Goal: Navigation & Orientation: Find specific page/section

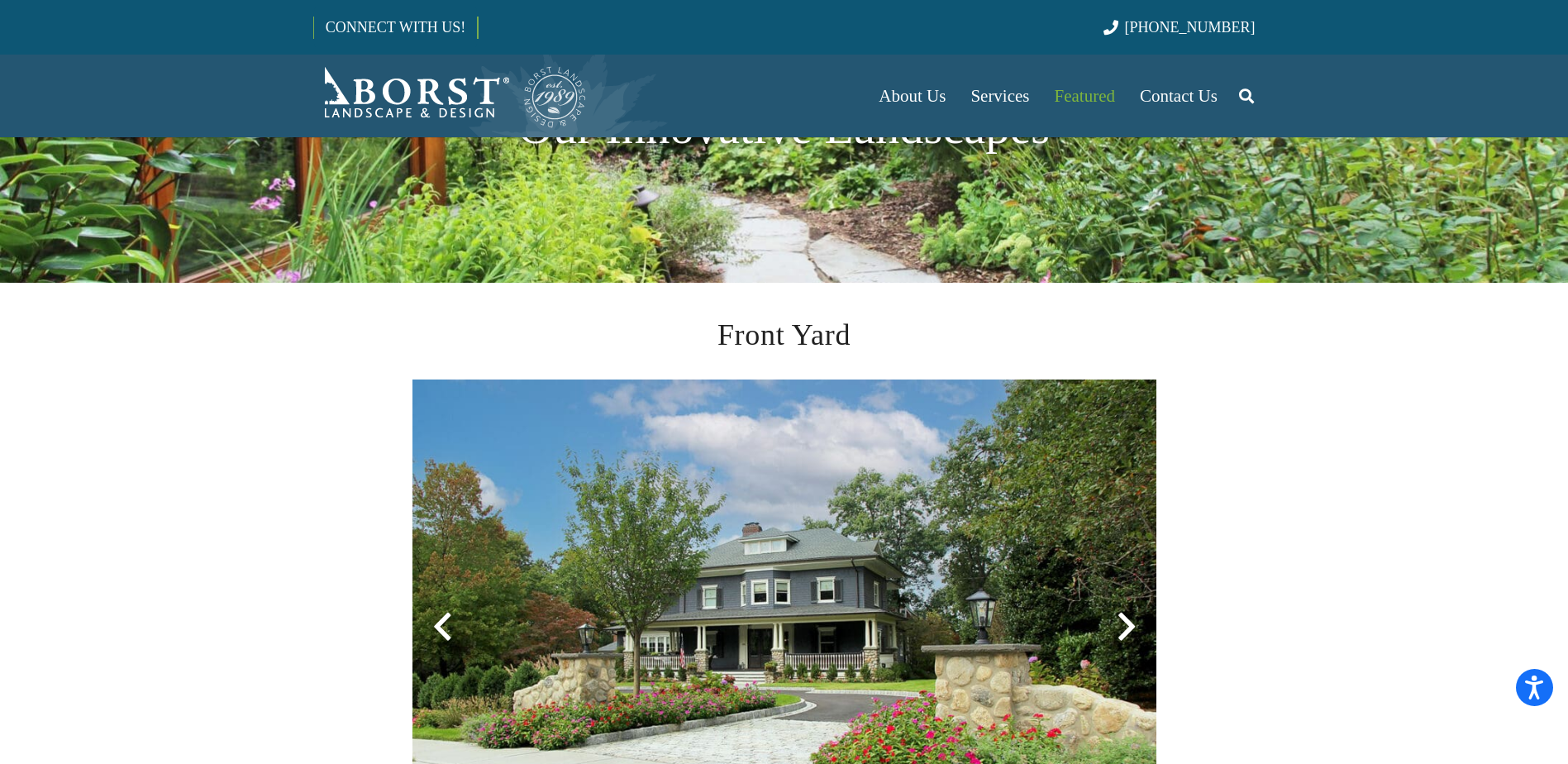
scroll to position [413, 0]
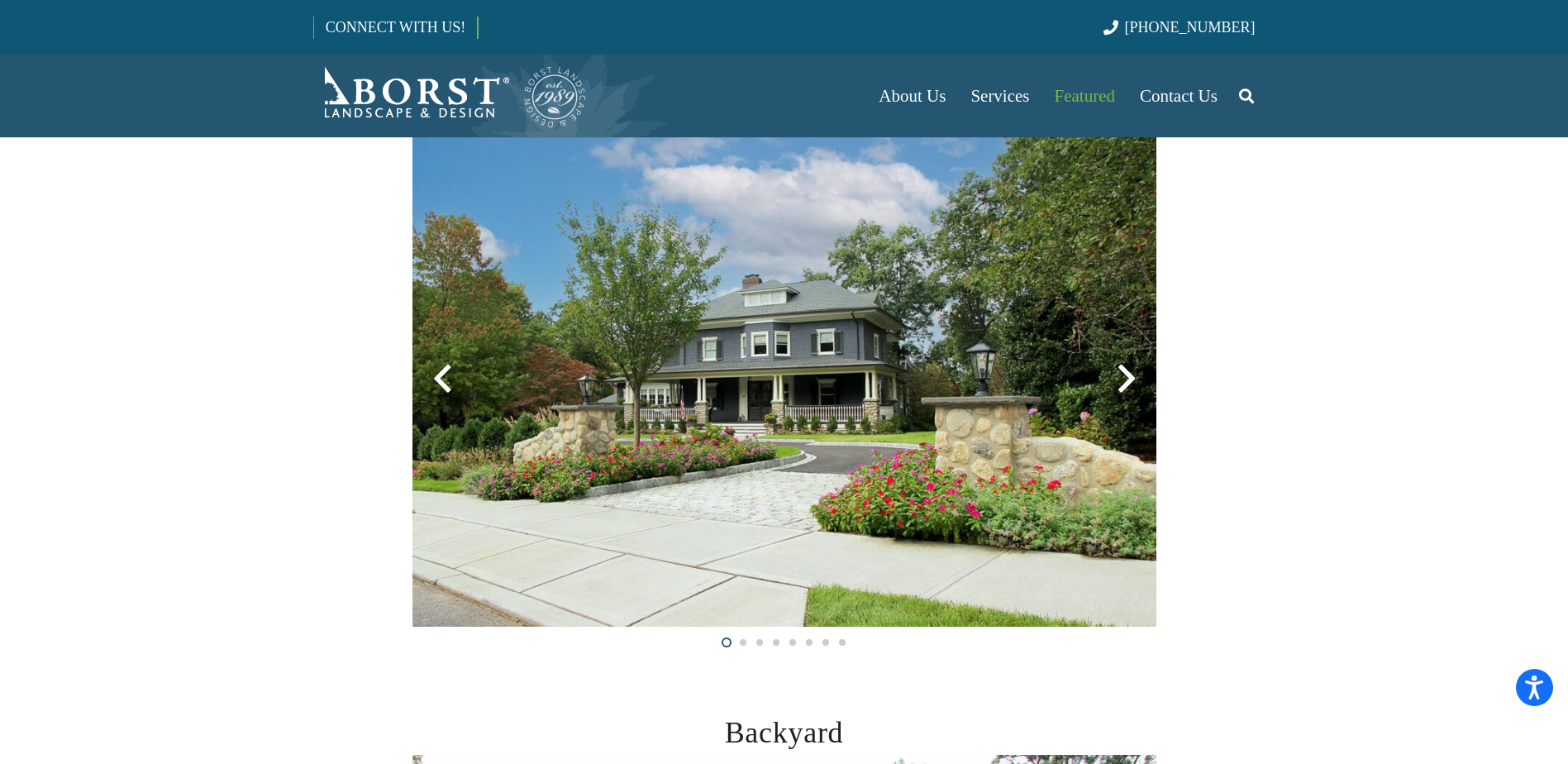
click at [1121, 382] on div at bounding box center [1126, 379] width 60 height 60
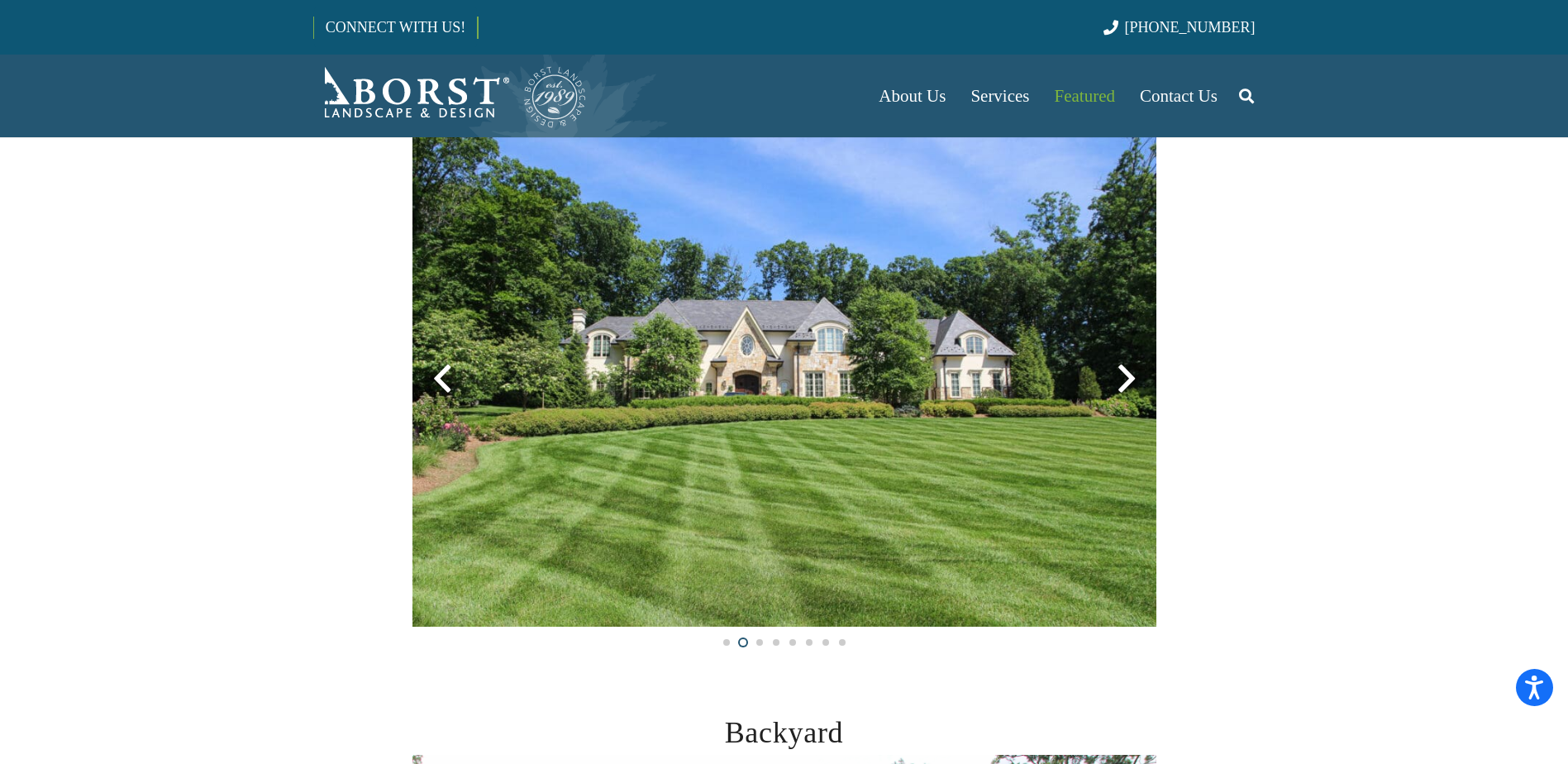
click at [1121, 382] on div at bounding box center [1126, 379] width 60 height 60
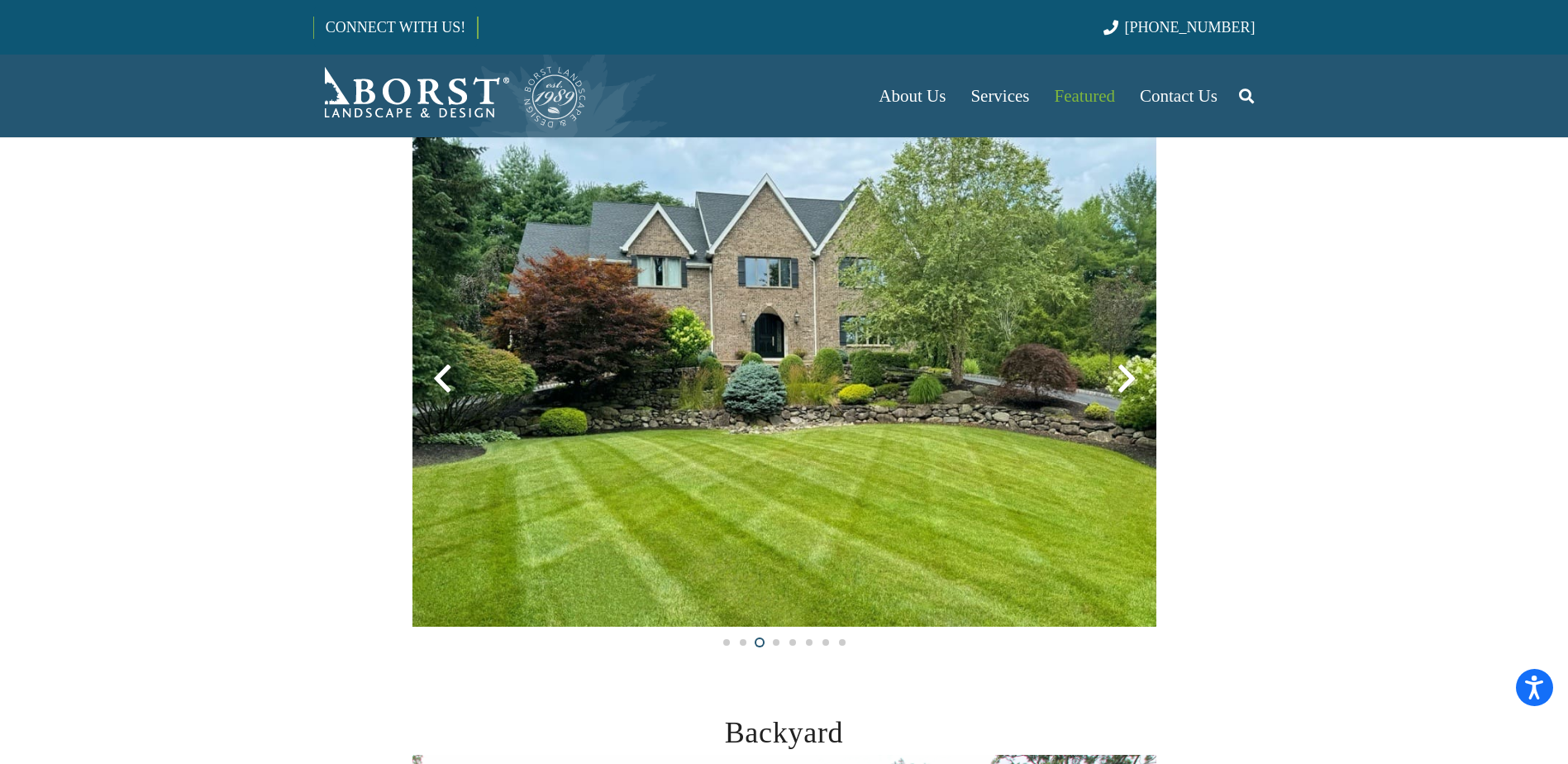
click at [1121, 382] on div at bounding box center [1126, 379] width 60 height 60
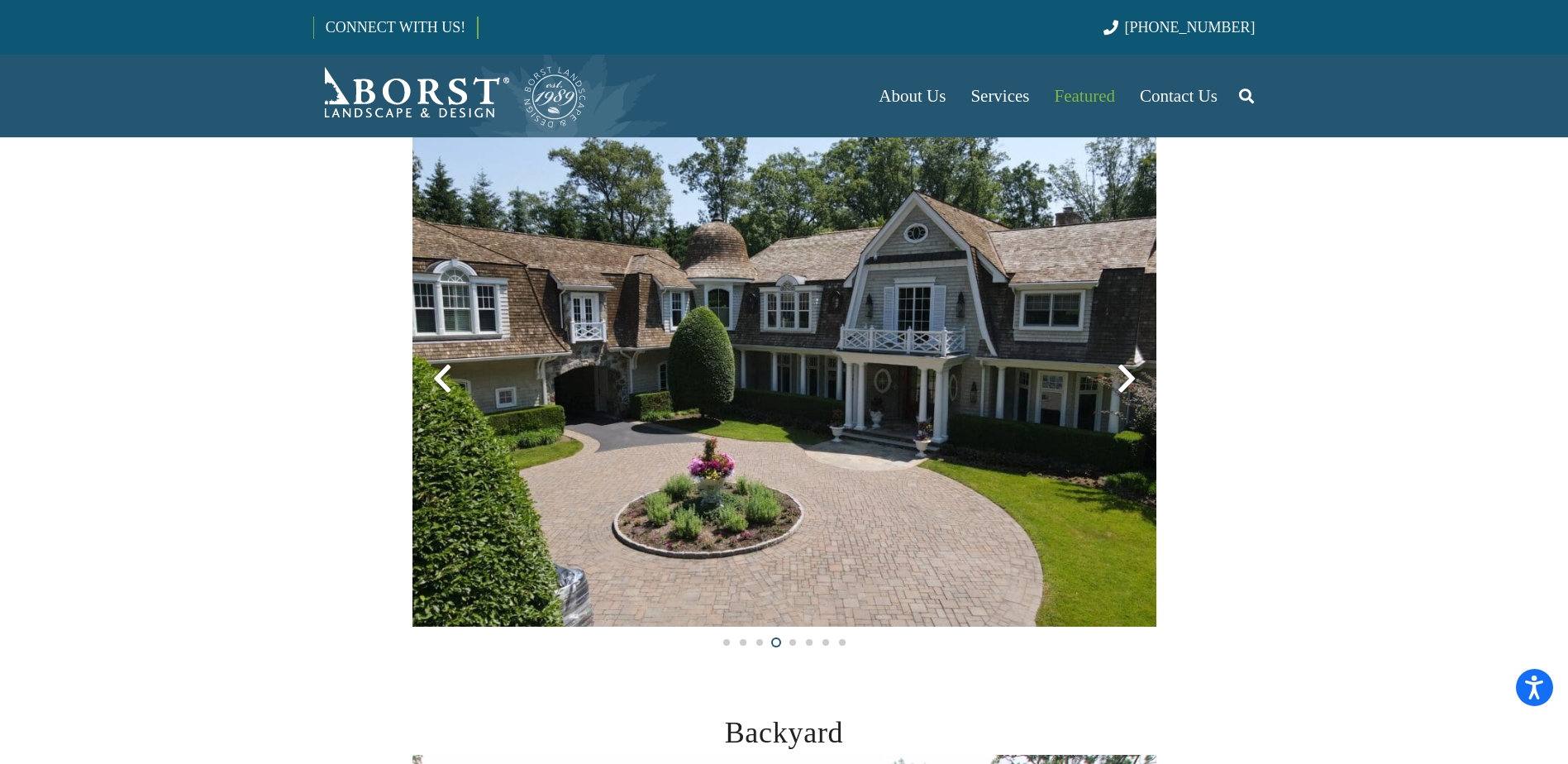
click at [1121, 382] on div at bounding box center [1126, 379] width 60 height 60
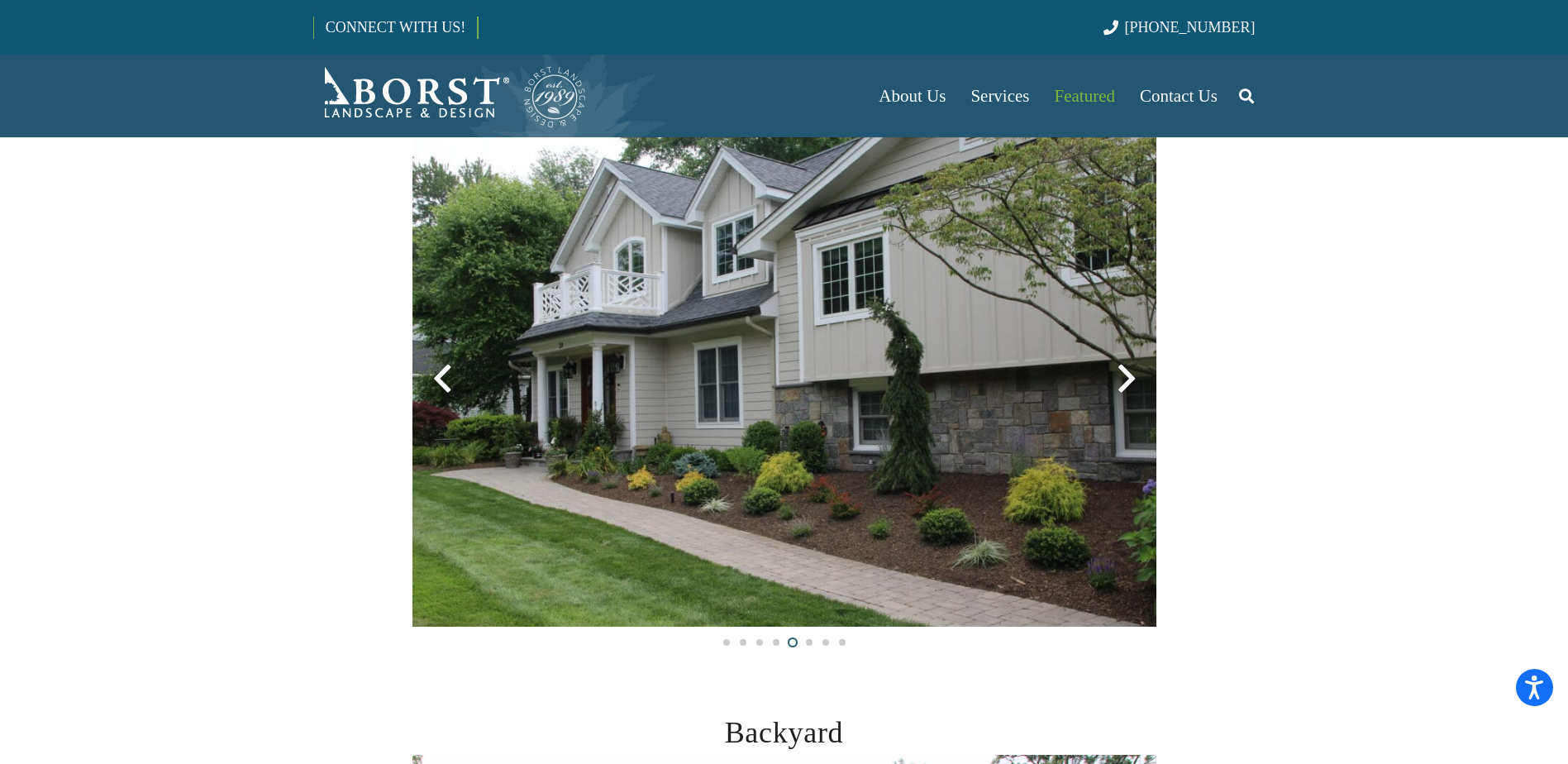
click at [1121, 382] on div at bounding box center [1126, 379] width 60 height 60
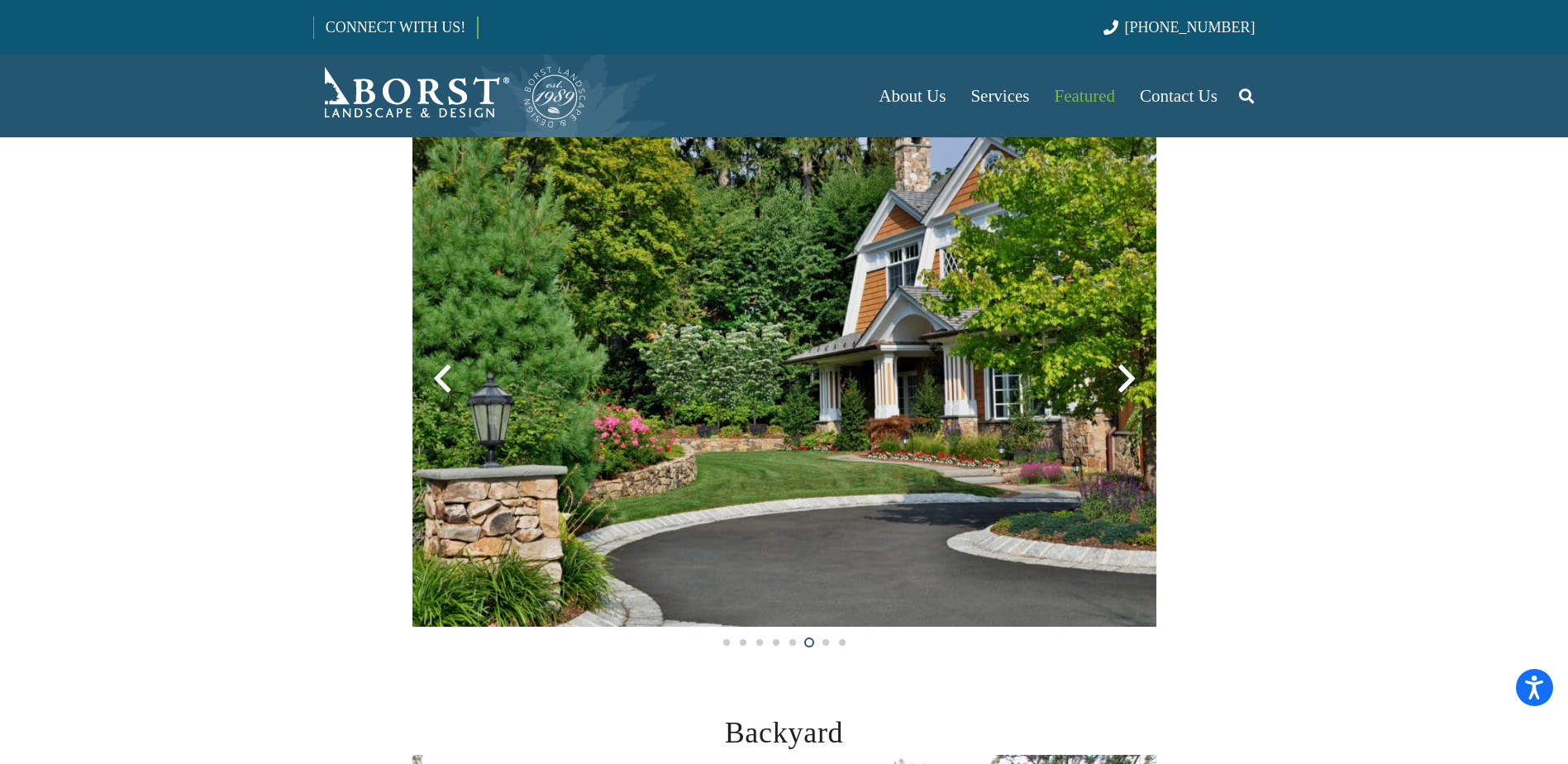
click at [1121, 382] on div at bounding box center [1126, 379] width 60 height 60
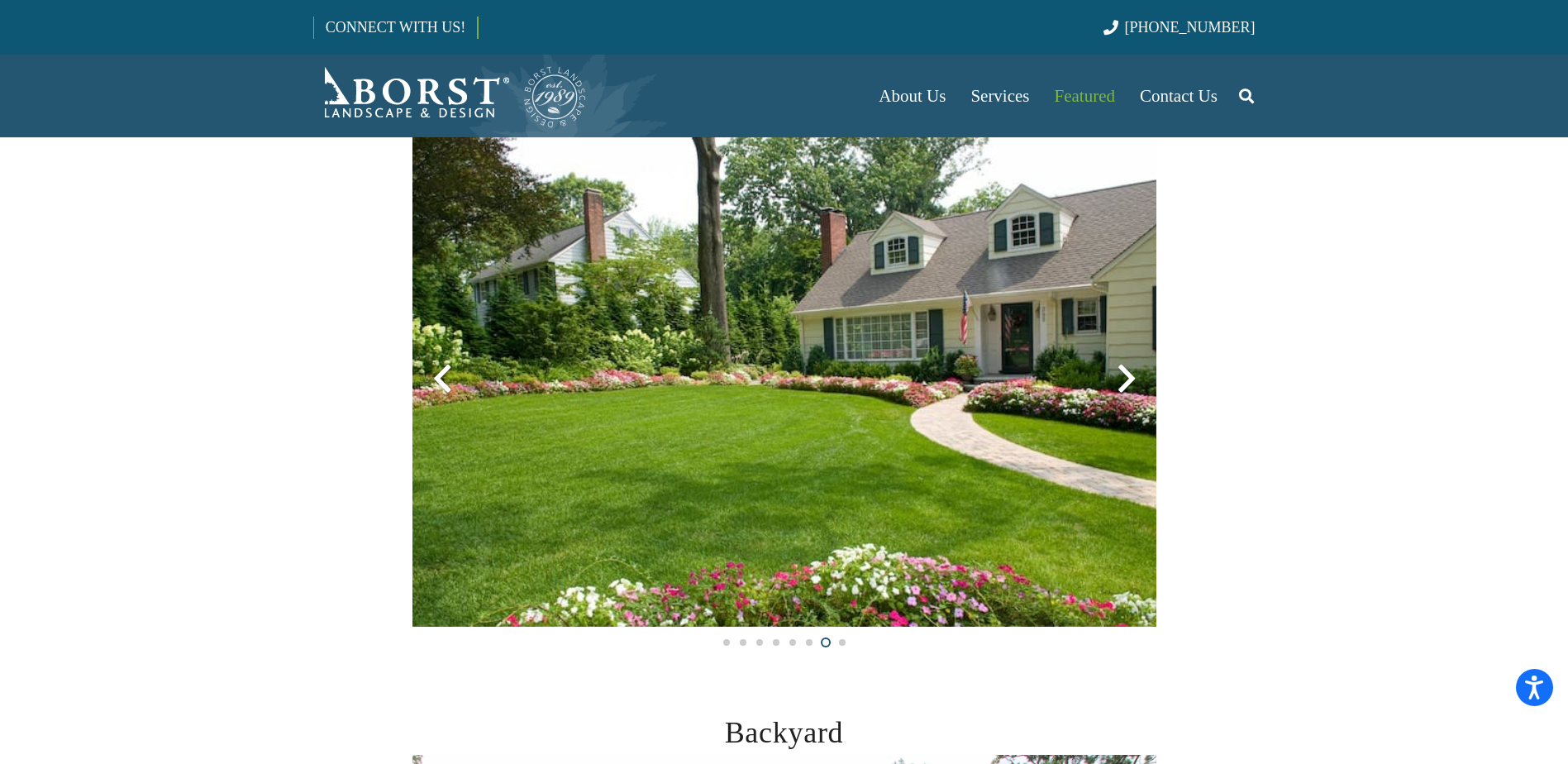
click at [1121, 382] on div at bounding box center [1126, 379] width 60 height 60
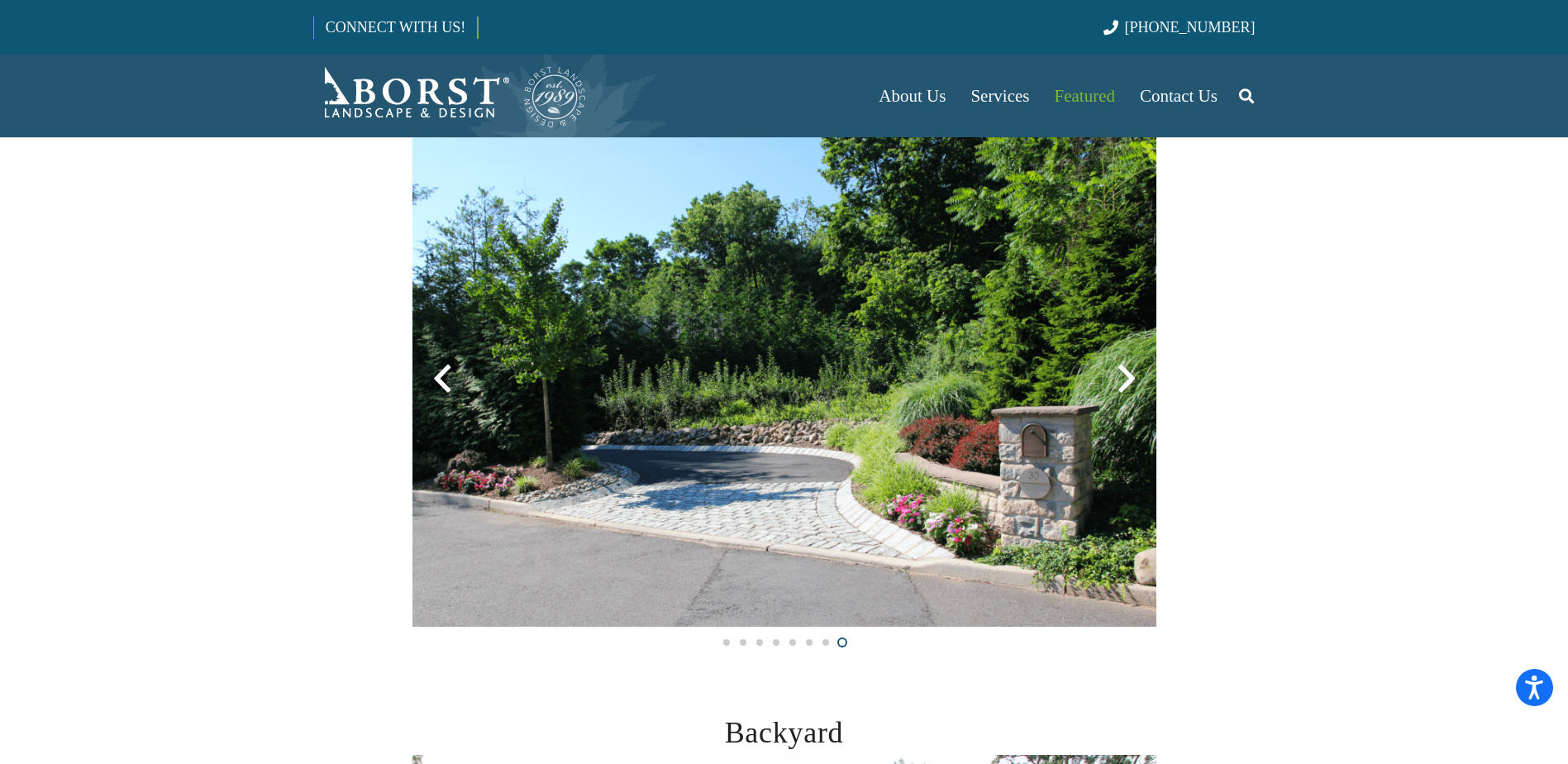
click at [1121, 382] on div at bounding box center [1126, 379] width 60 height 60
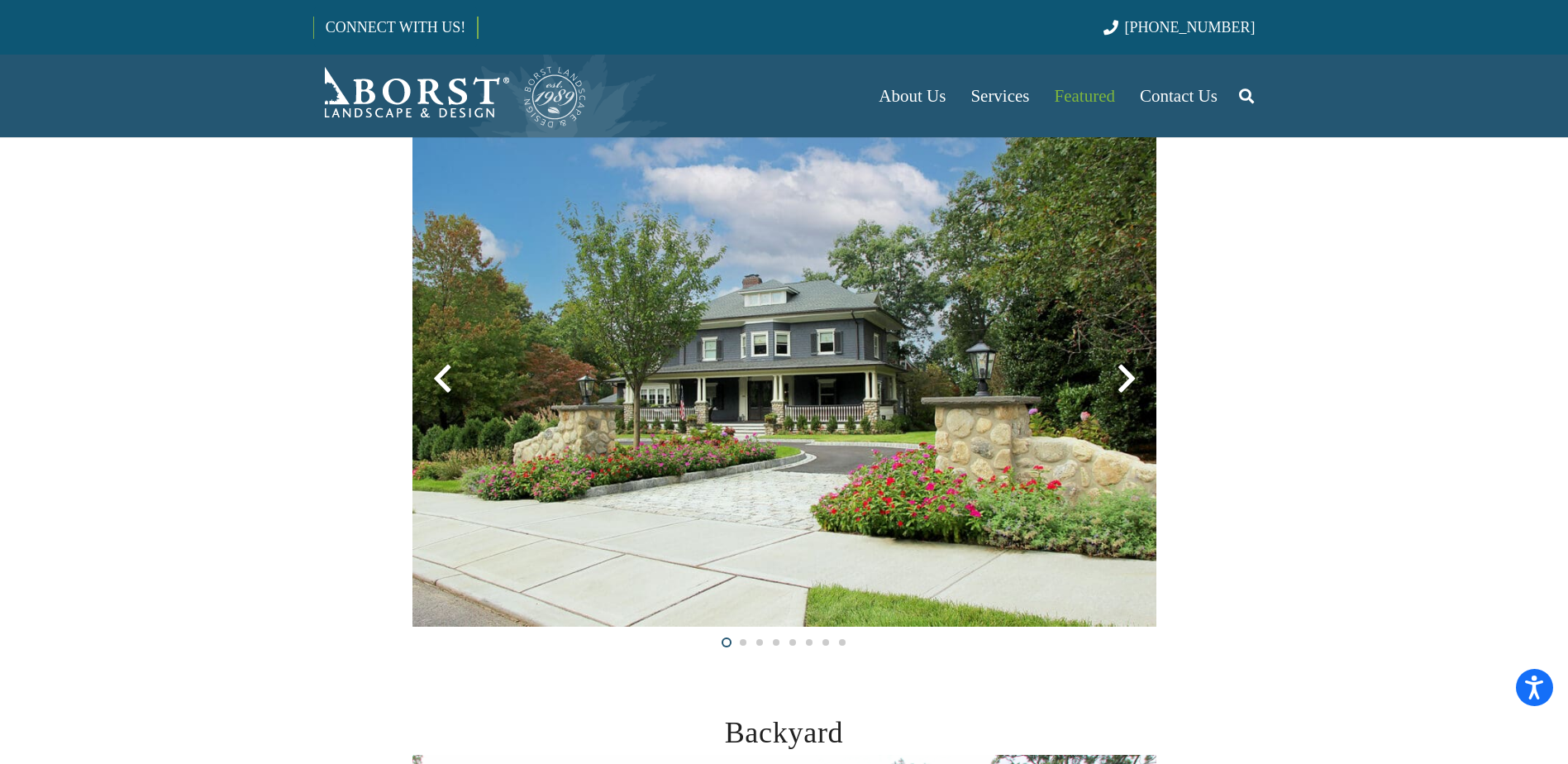
click at [1121, 382] on div at bounding box center [1126, 379] width 60 height 60
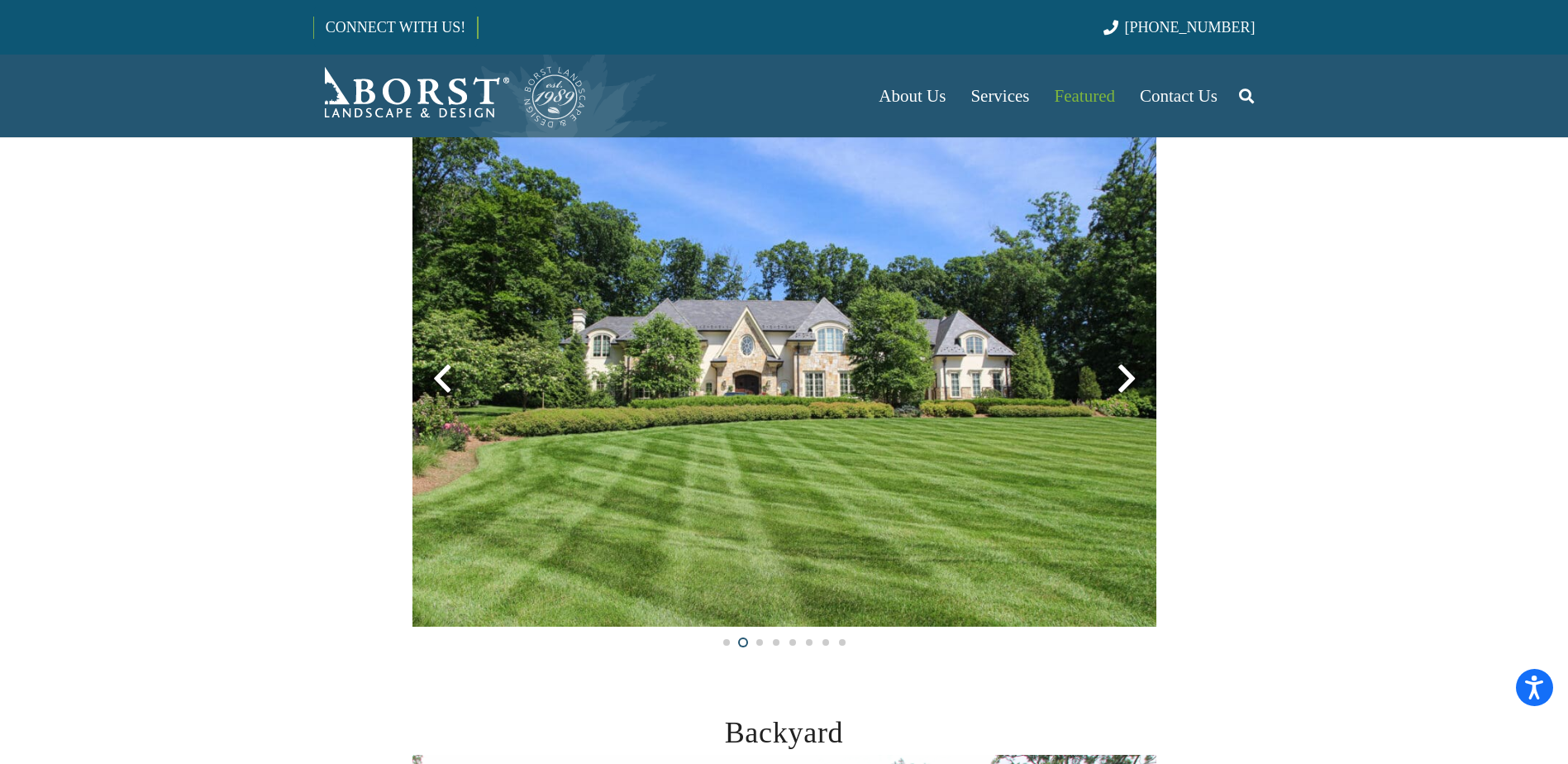
click at [1121, 382] on div at bounding box center [1126, 379] width 60 height 60
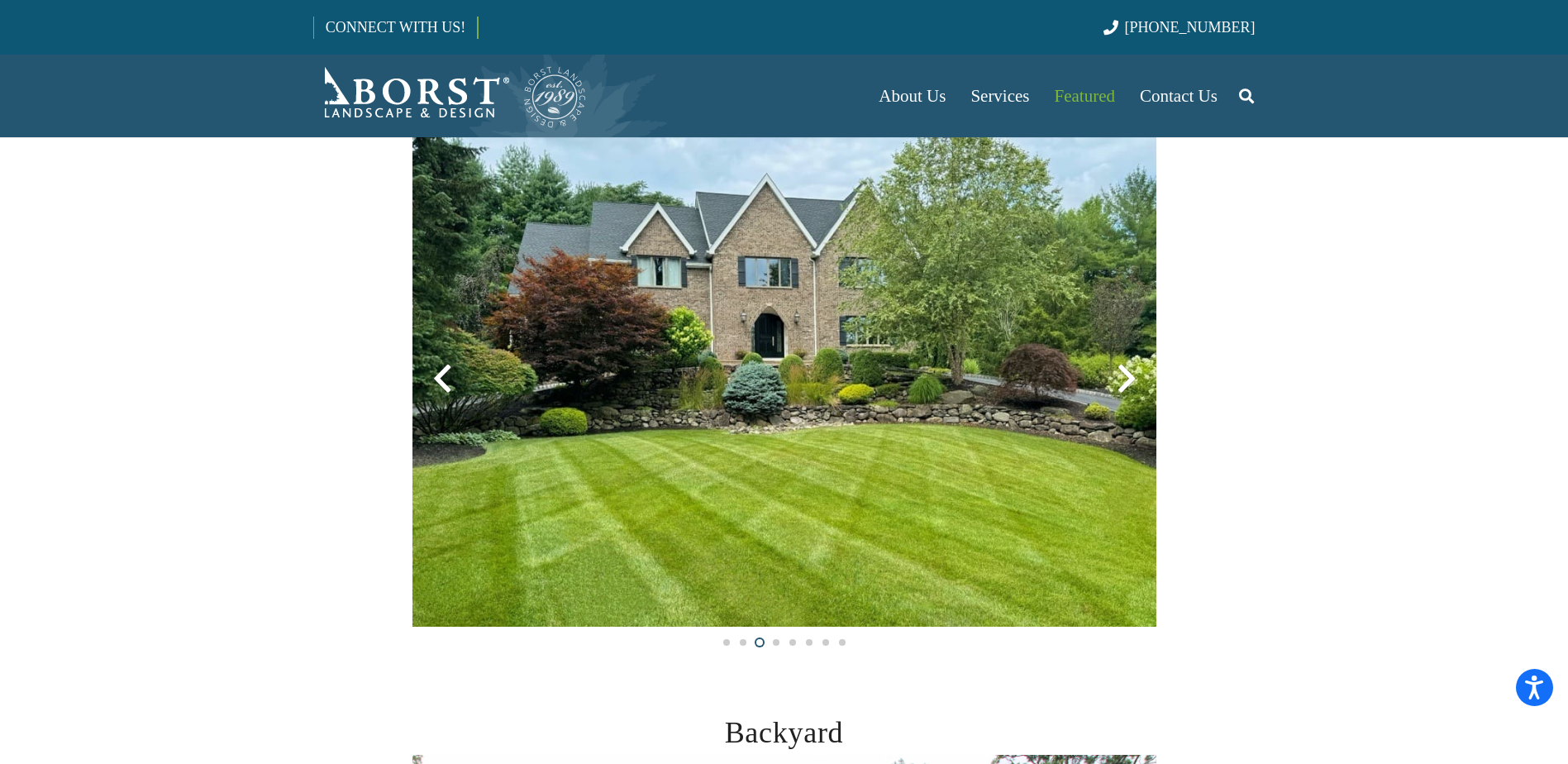
click at [1121, 382] on div at bounding box center [1126, 379] width 60 height 60
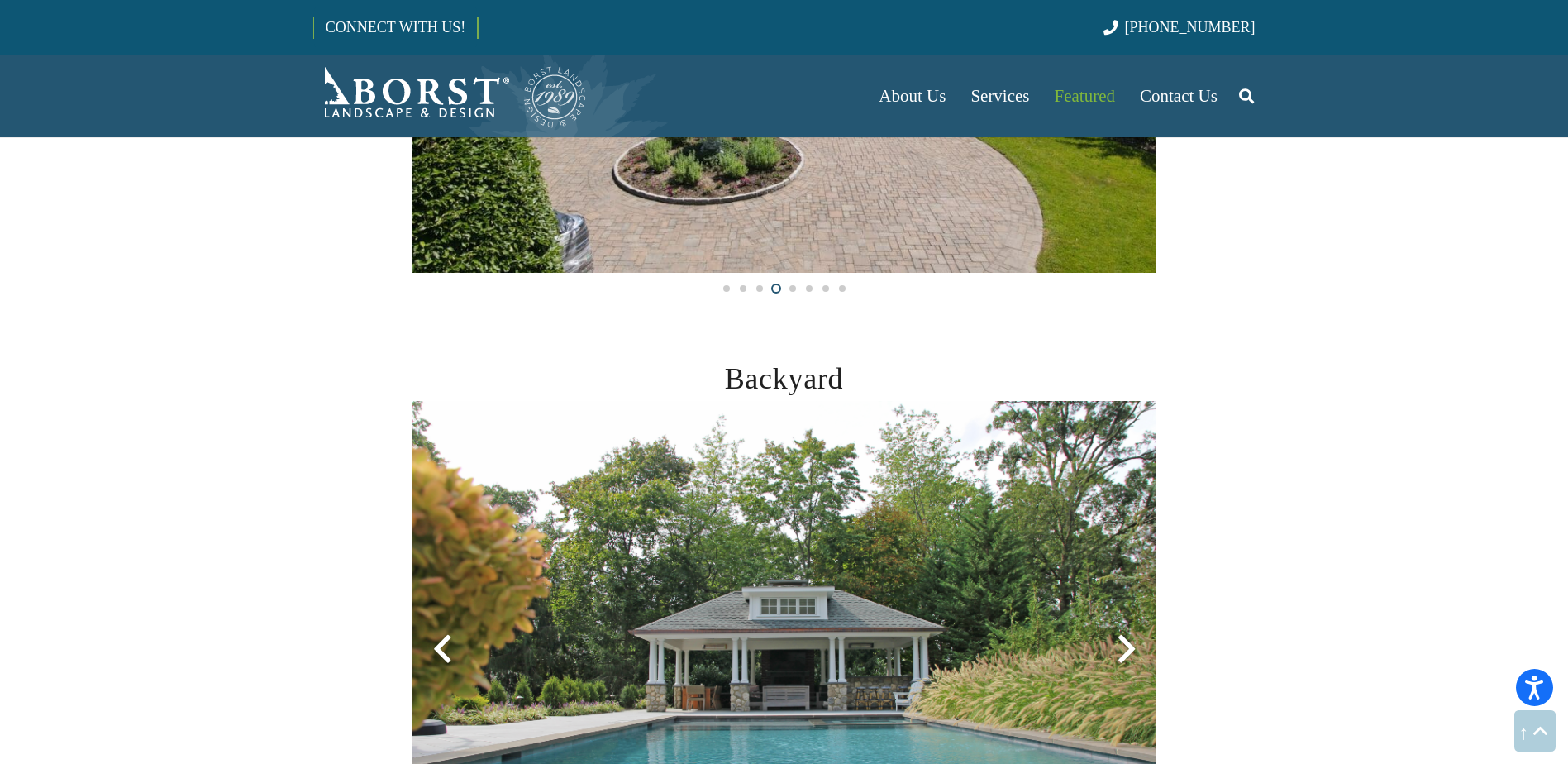
scroll to position [992, 0]
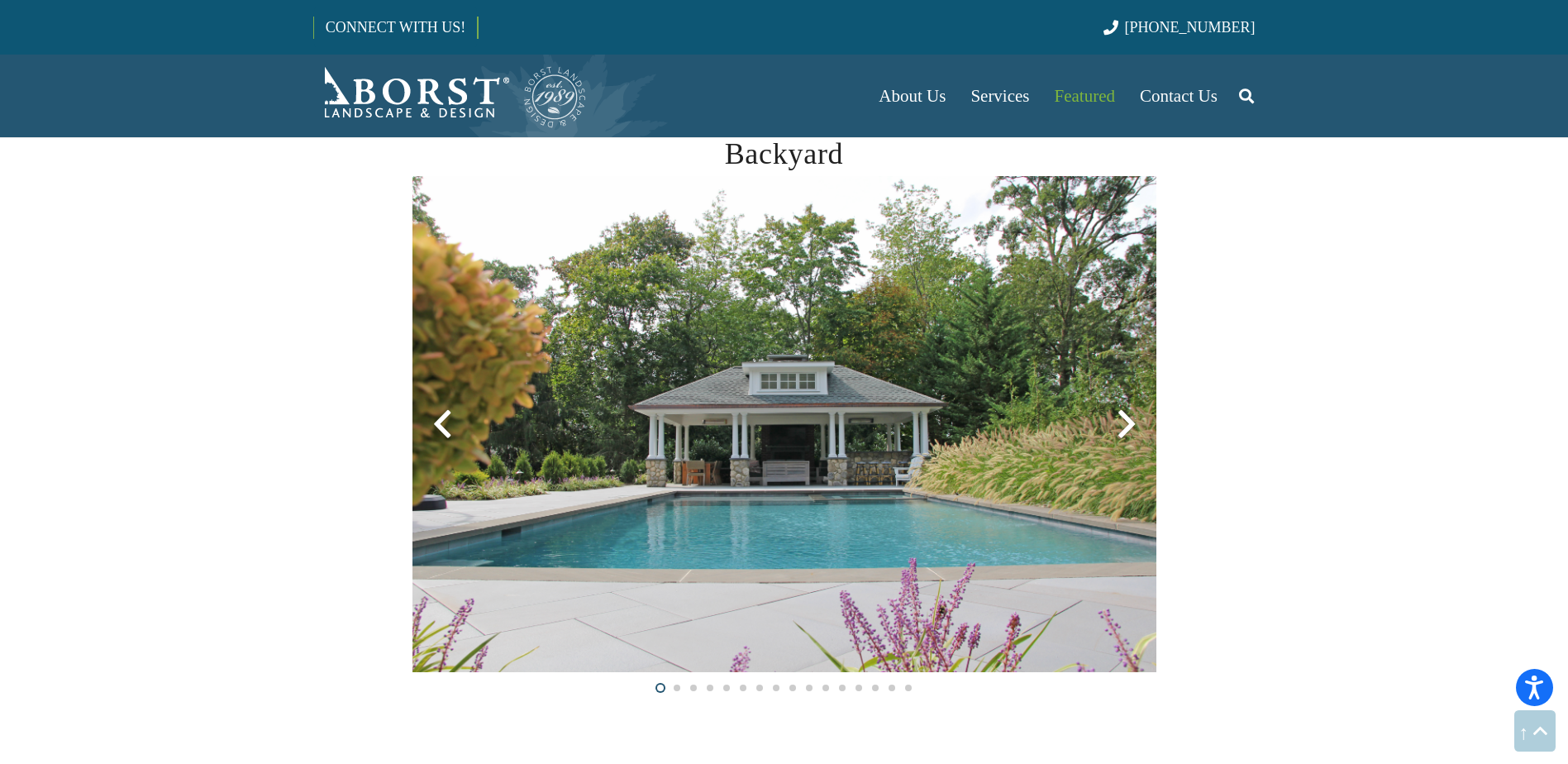
click at [1132, 410] on div at bounding box center [1126, 424] width 60 height 60
click at [1132, 419] on div at bounding box center [1126, 424] width 60 height 60
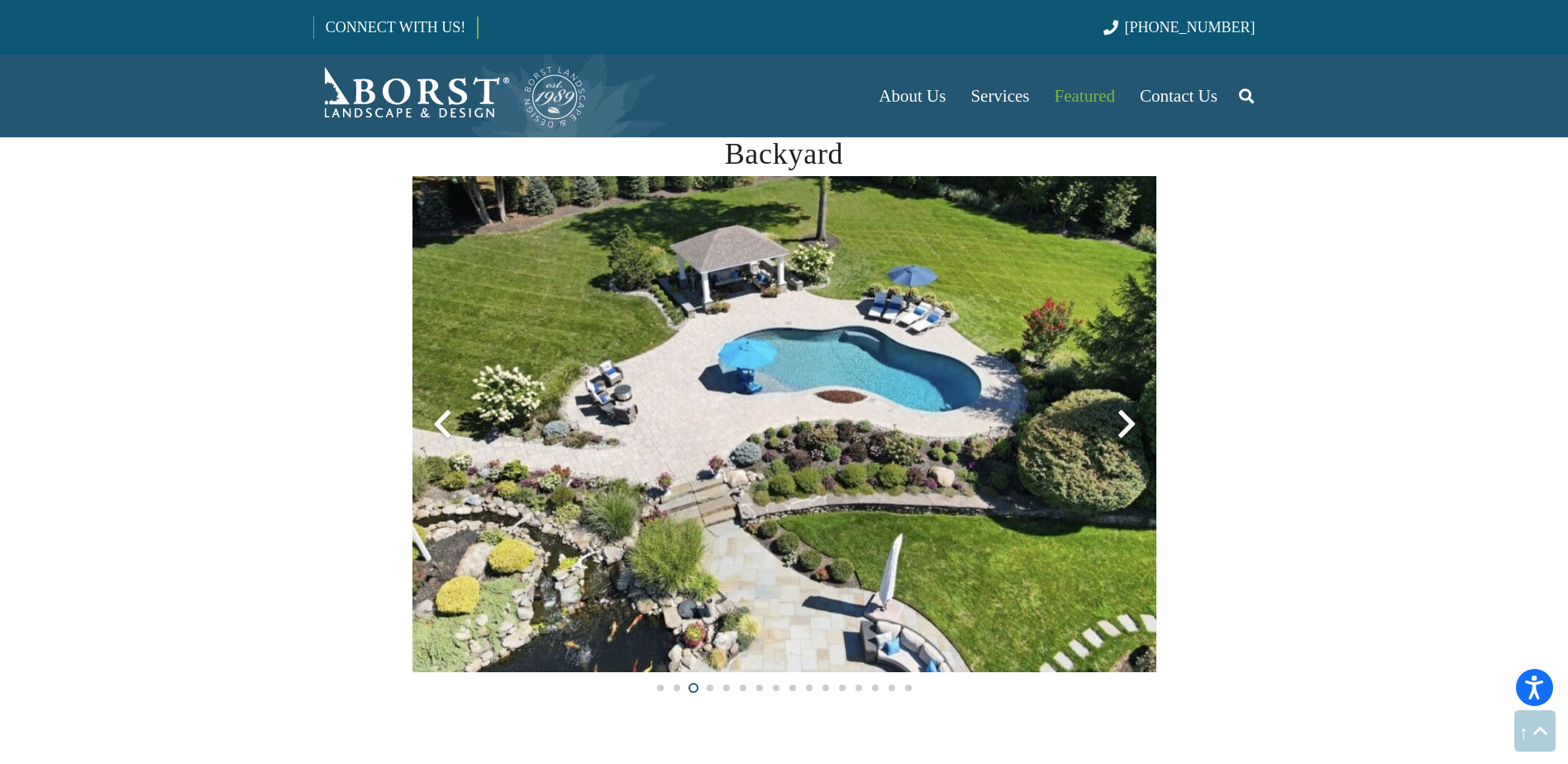
click at [1127, 422] on div at bounding box center [1126, 424] width 60 height 60
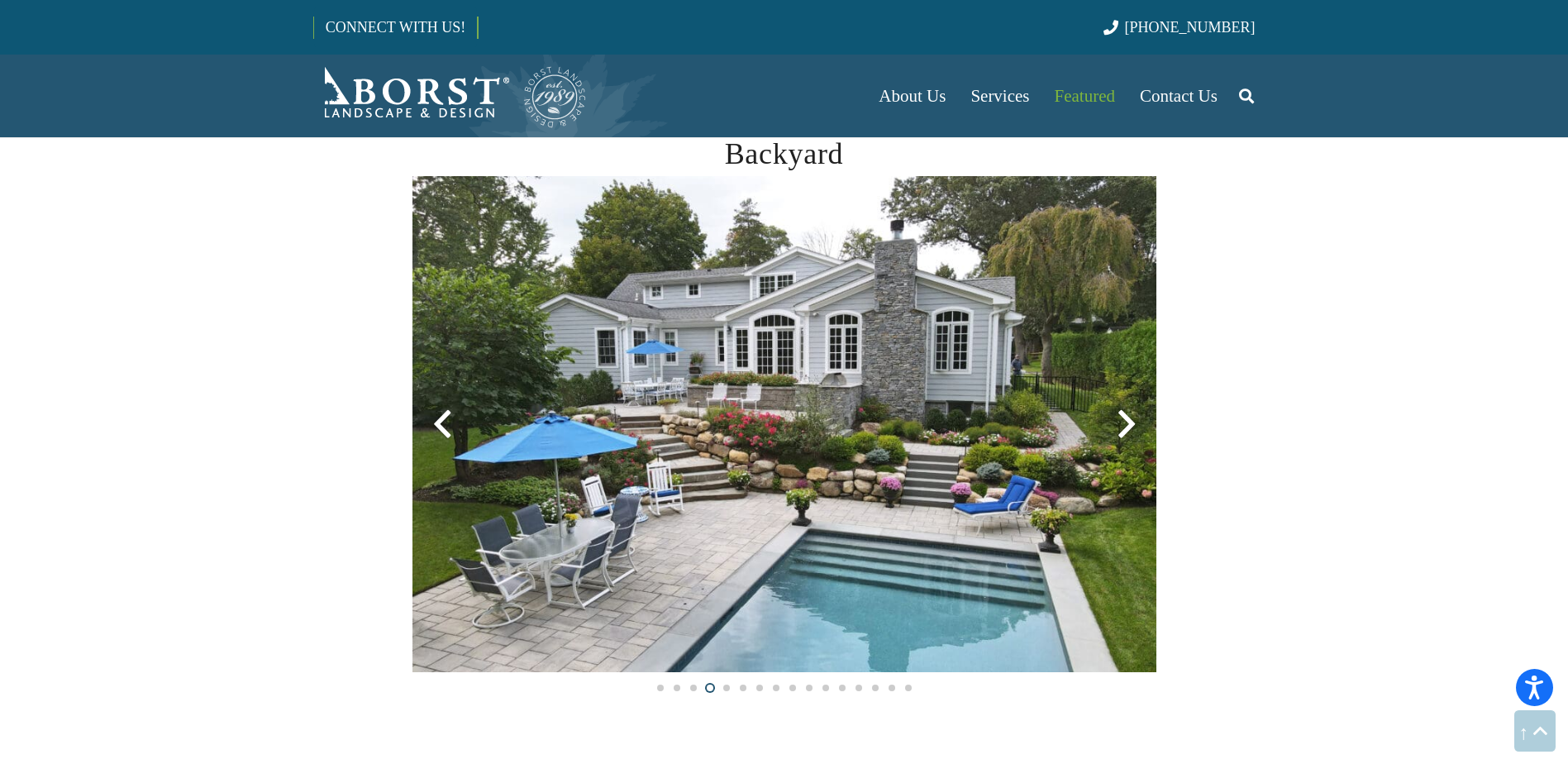
click at [1125, 422] on div at bounding box center [1126, 424] width 60 height 60
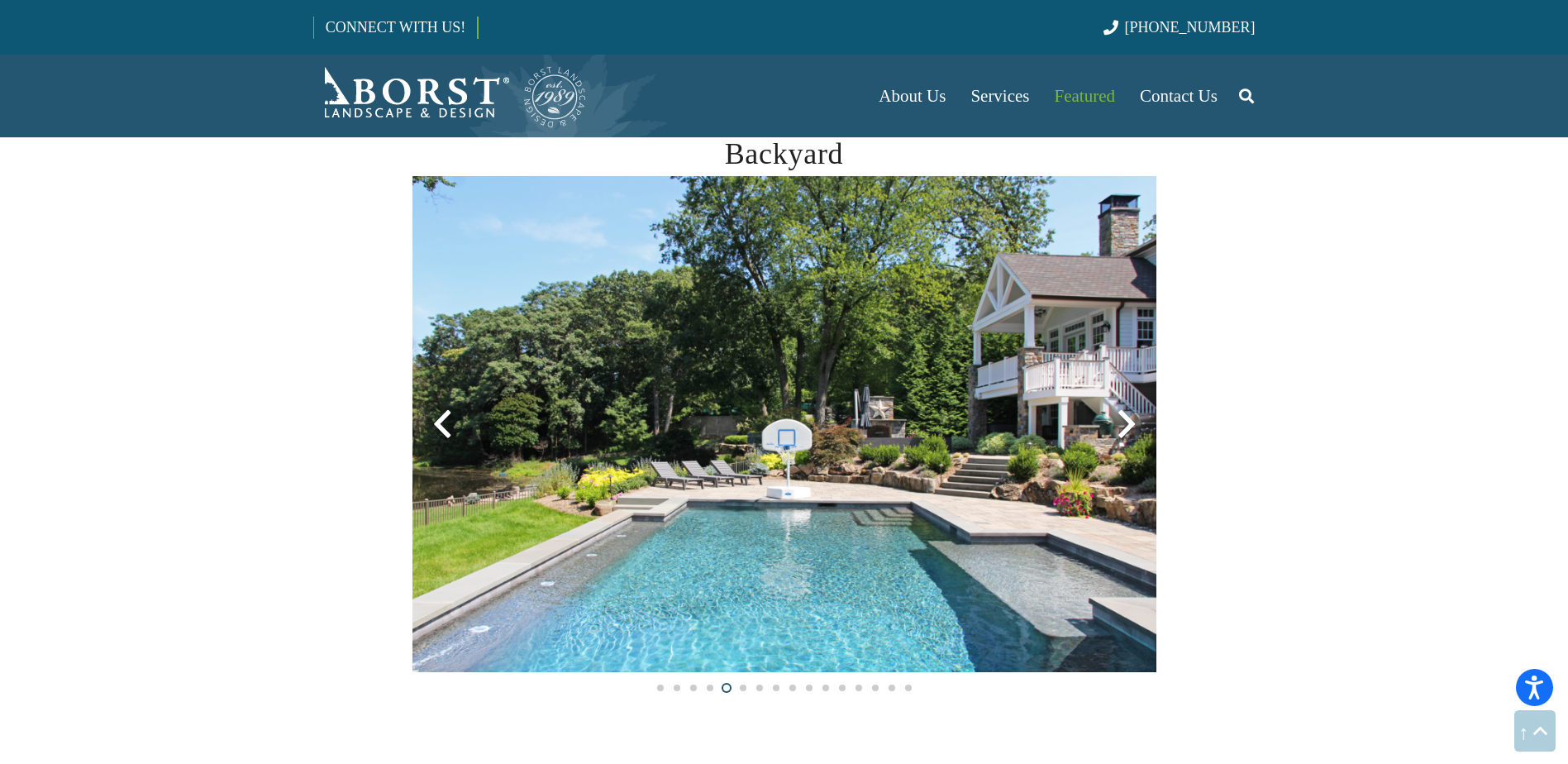
click at [1125, 422] on div at bounding box center [1126, 424] width 60 height 60
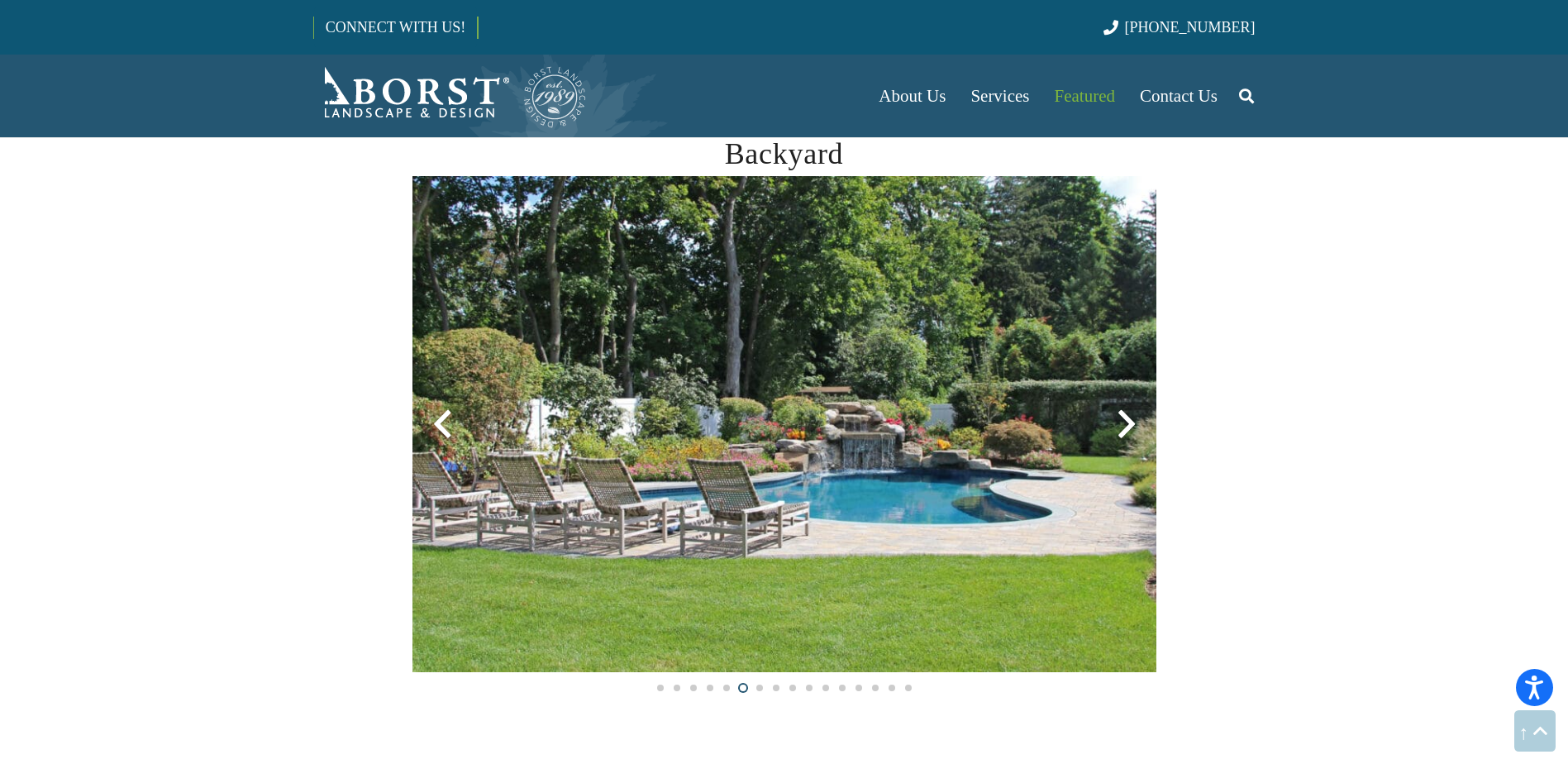
click at [1125, 422] on div at bounding box center [1126, 424] width 60 height 60
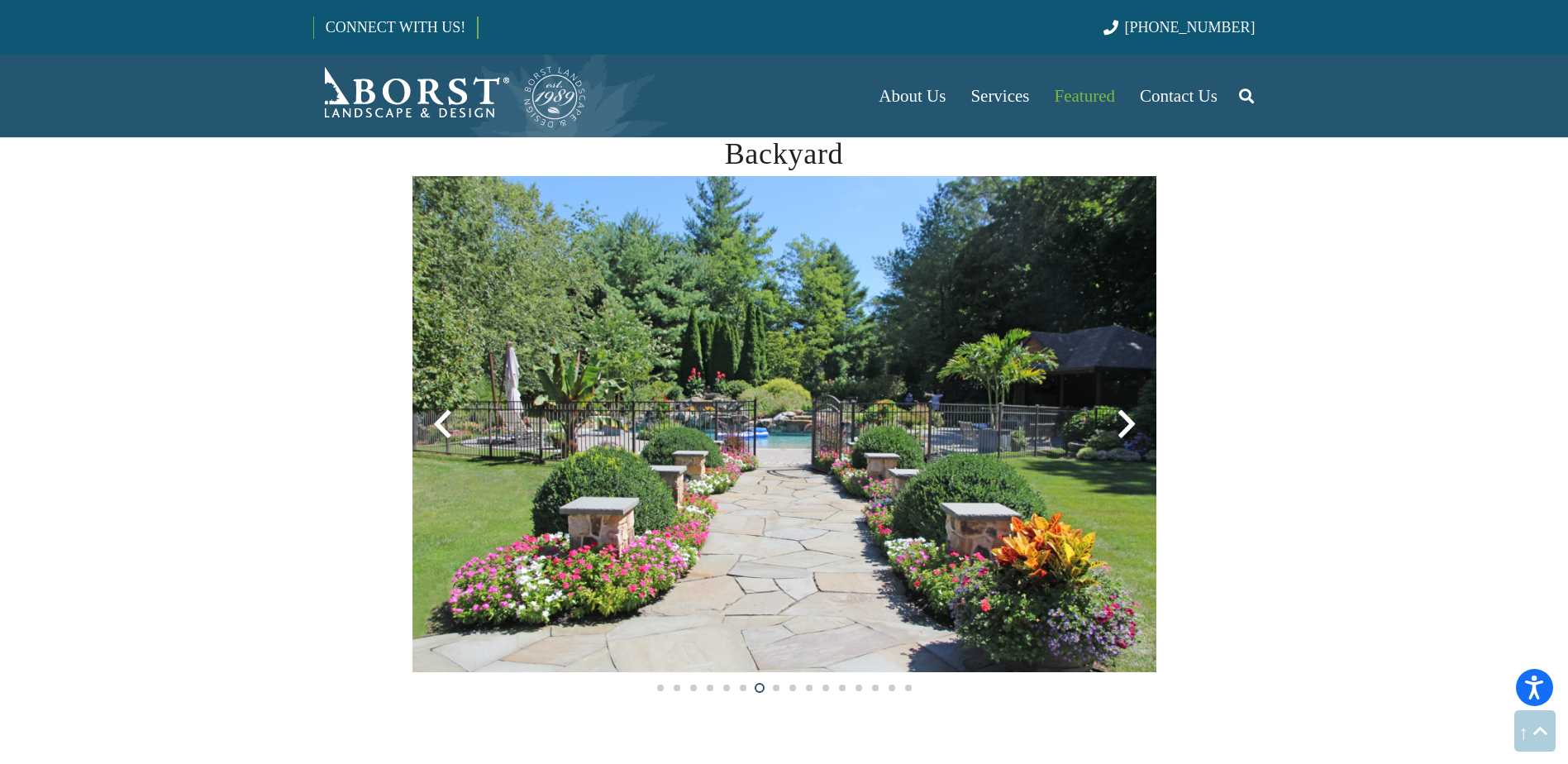
click at [1125, 422] on div at bounding box center [1126, 424] width 60 height 60
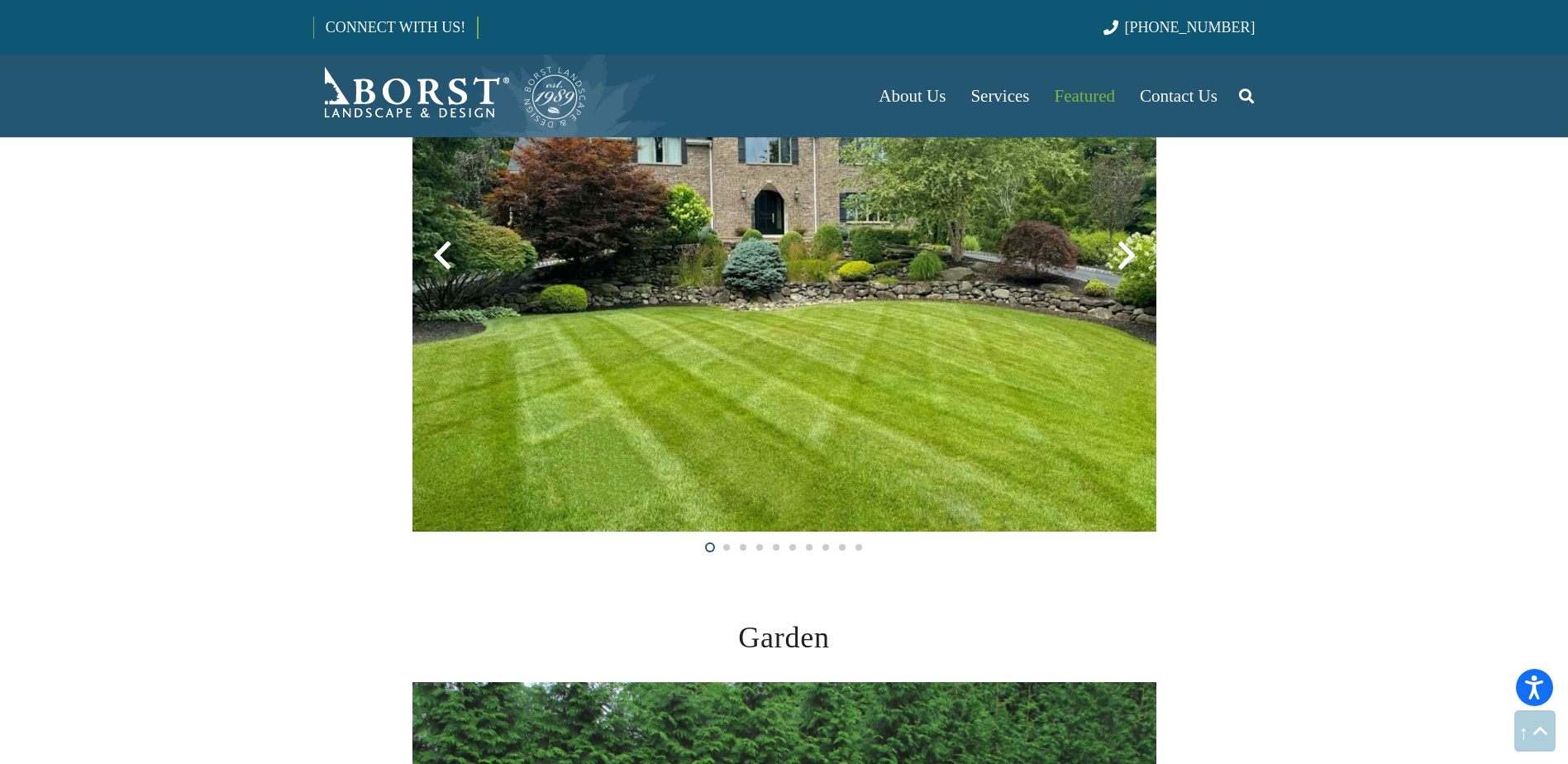
scroll to position [1819, 0]
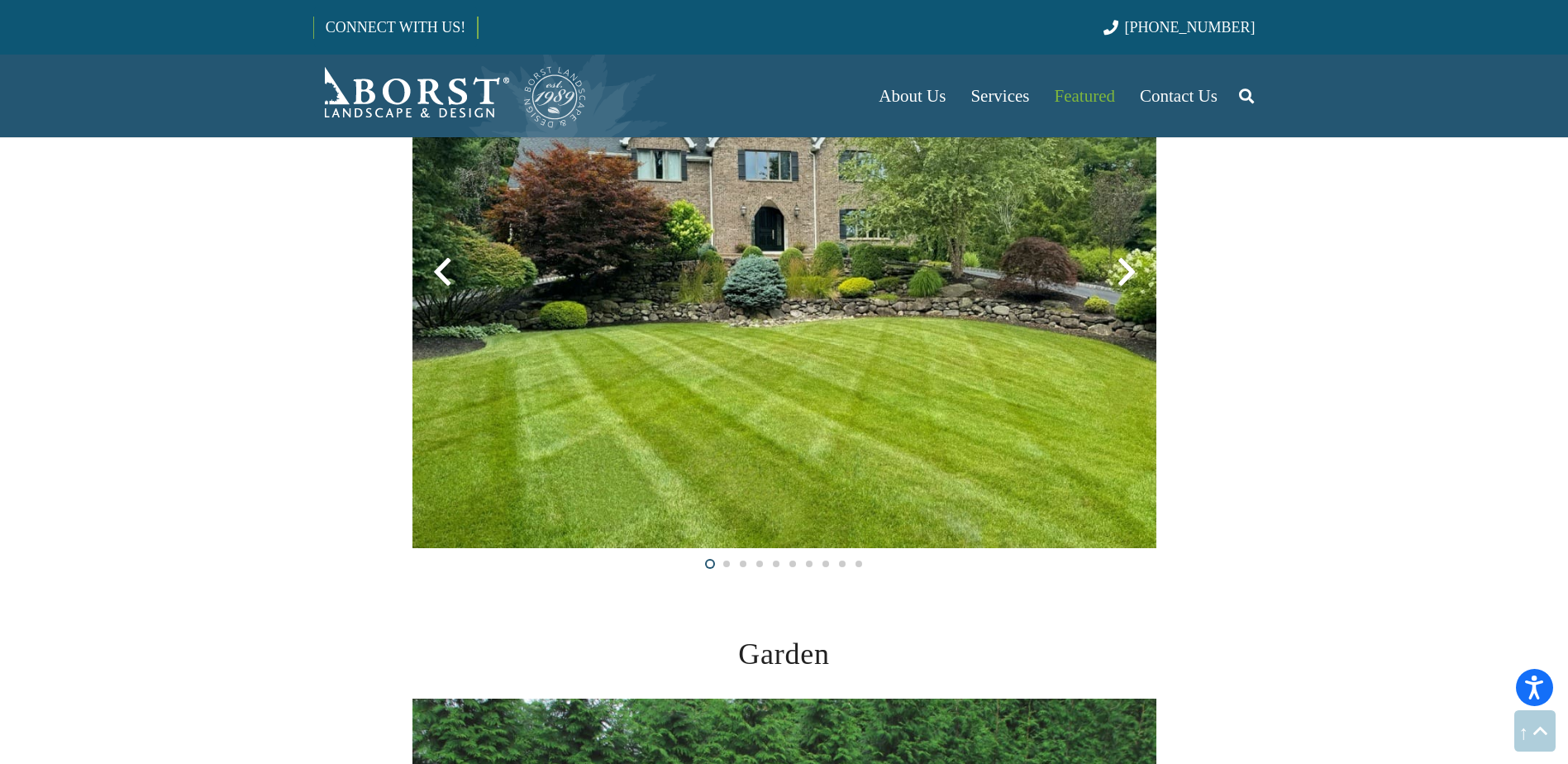
click at [1123, 272] on div at bounding box center [1126, 272] width 60 height 60
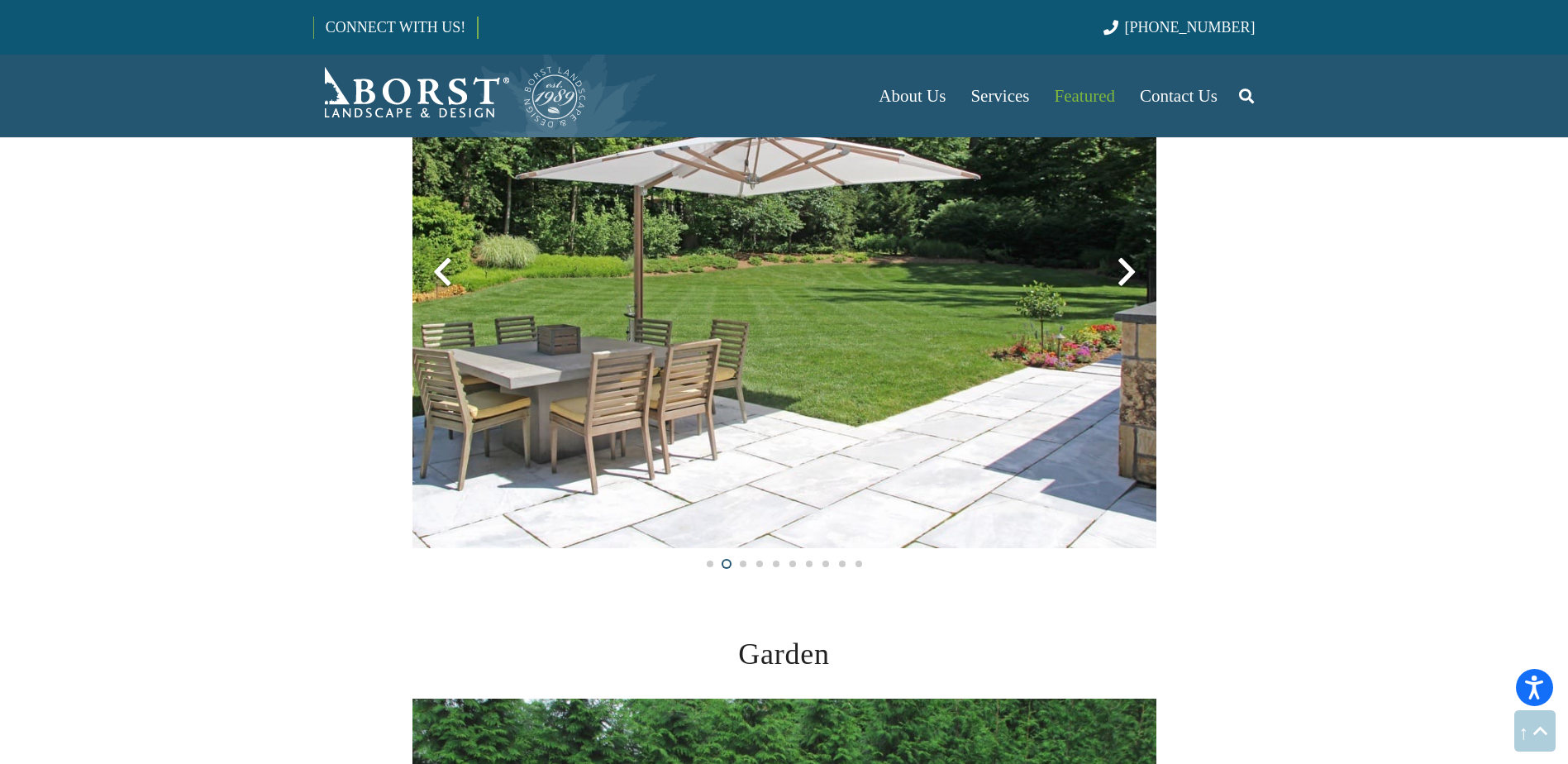
click at [1123, 272] on div at bounding box center [1126, 272] width 60 height 60
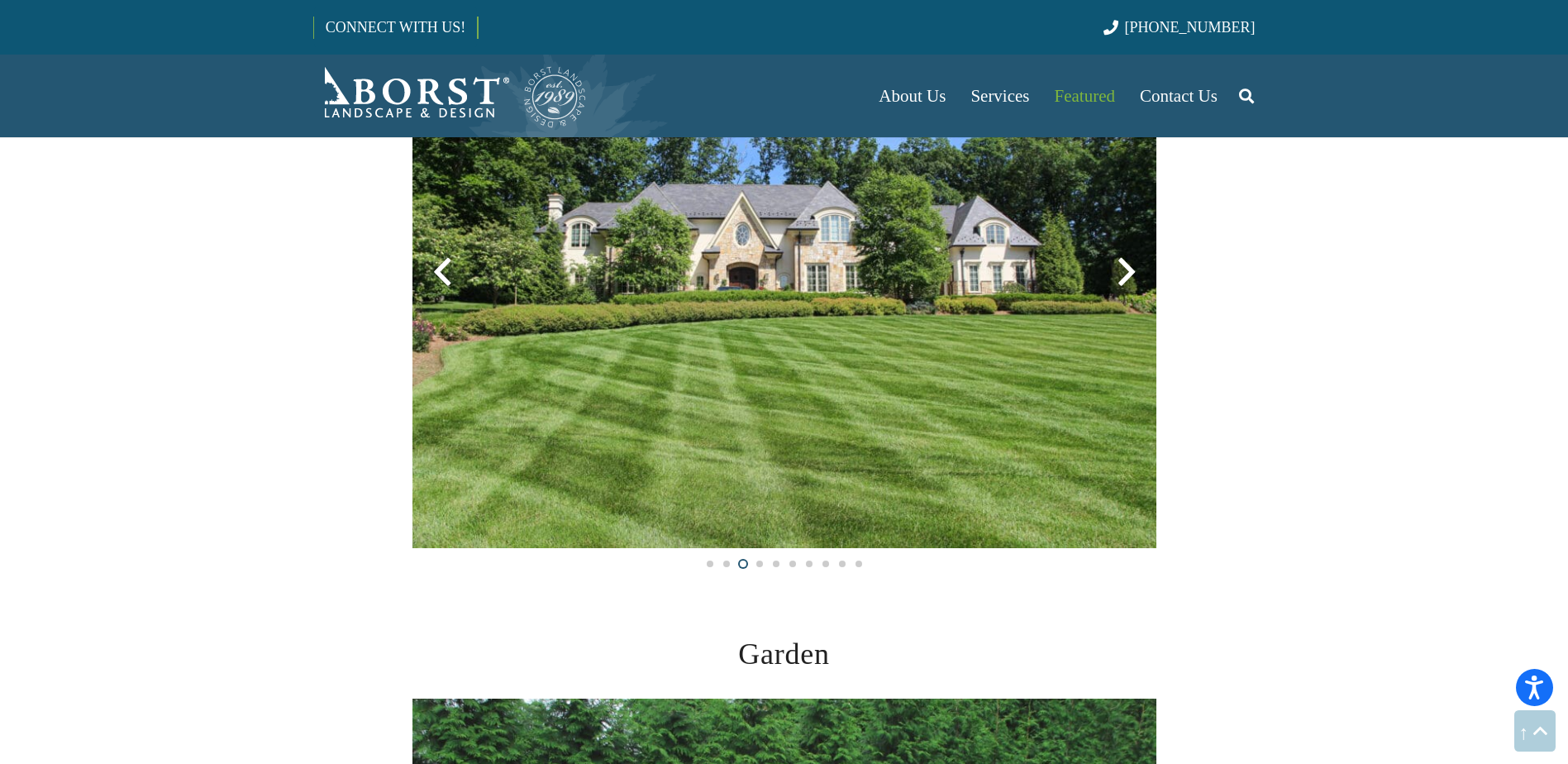
click at [1123, 272] on div at bounding box center [1126, 272] width 60 height 60
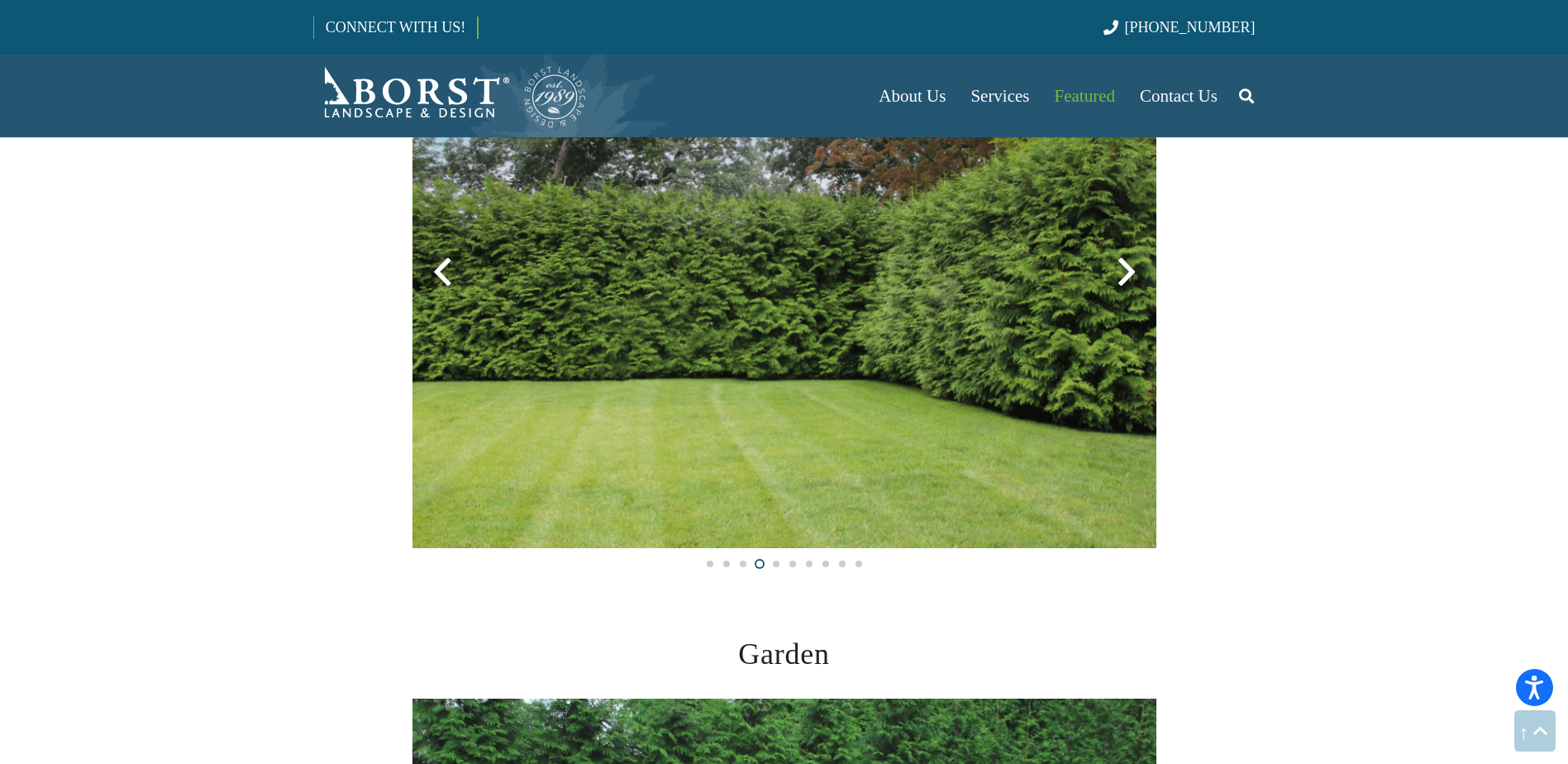
click at [1123, 272] on div at bounding box center [1126, 272] width 60 height 60
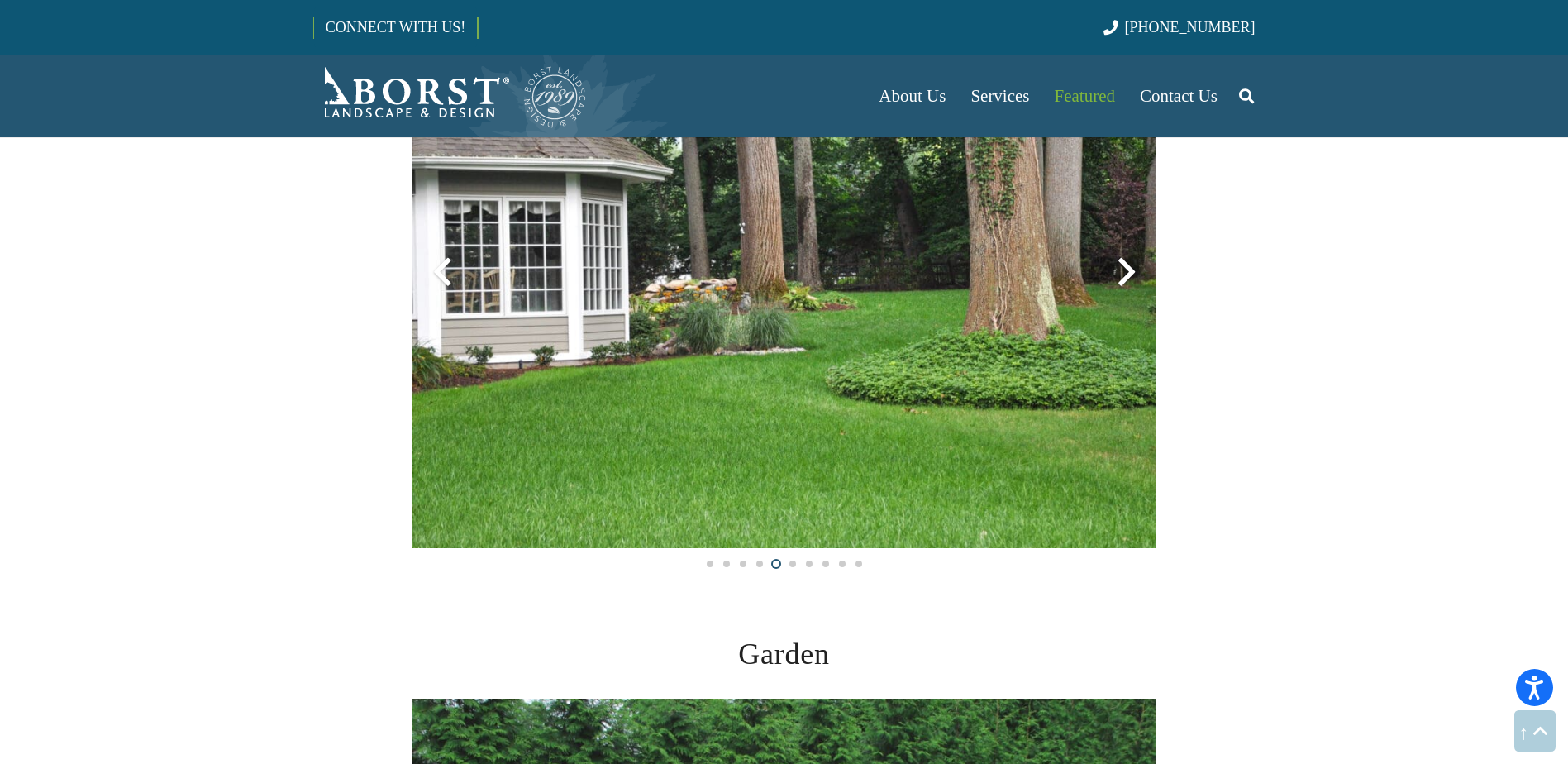
click at [1123, 272] on div at bounding box center [1126, 272] width 60 height 60
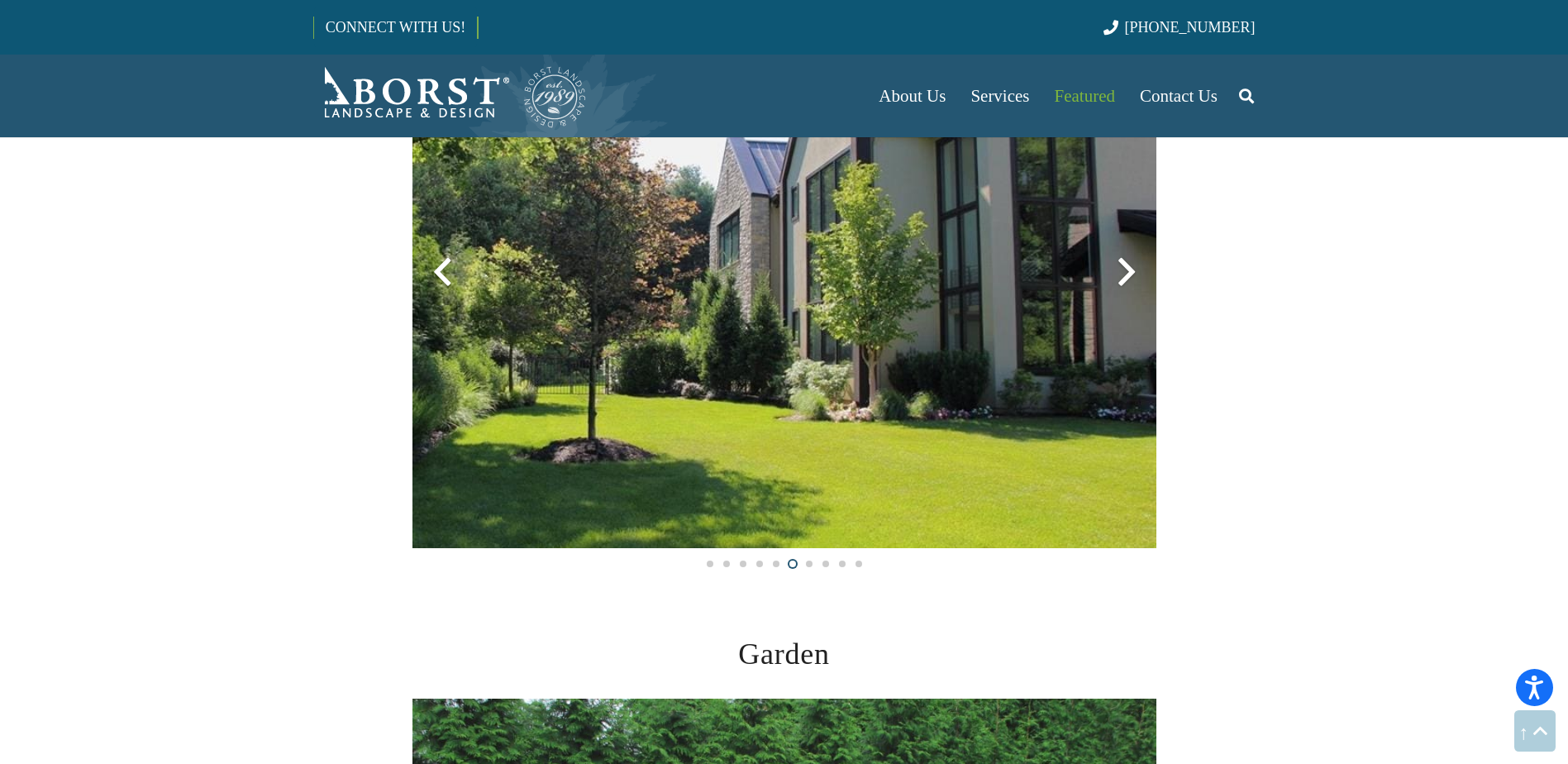
click at [1123, 272] on div at bounding box center [1126, 272] width 60 height 60
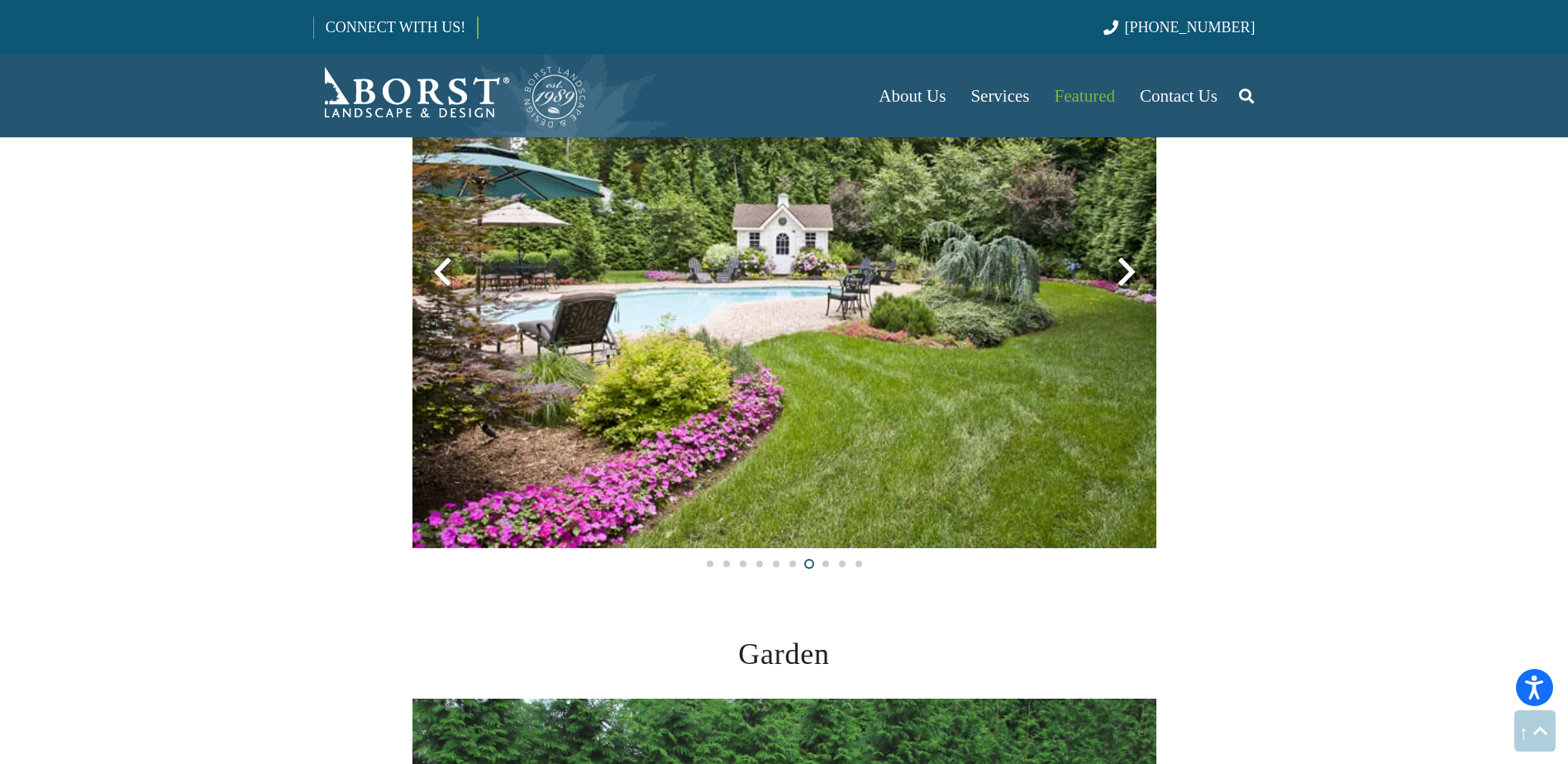
click at [1123, 272] on div at bounding box center [1126, 272] width 60 height 60
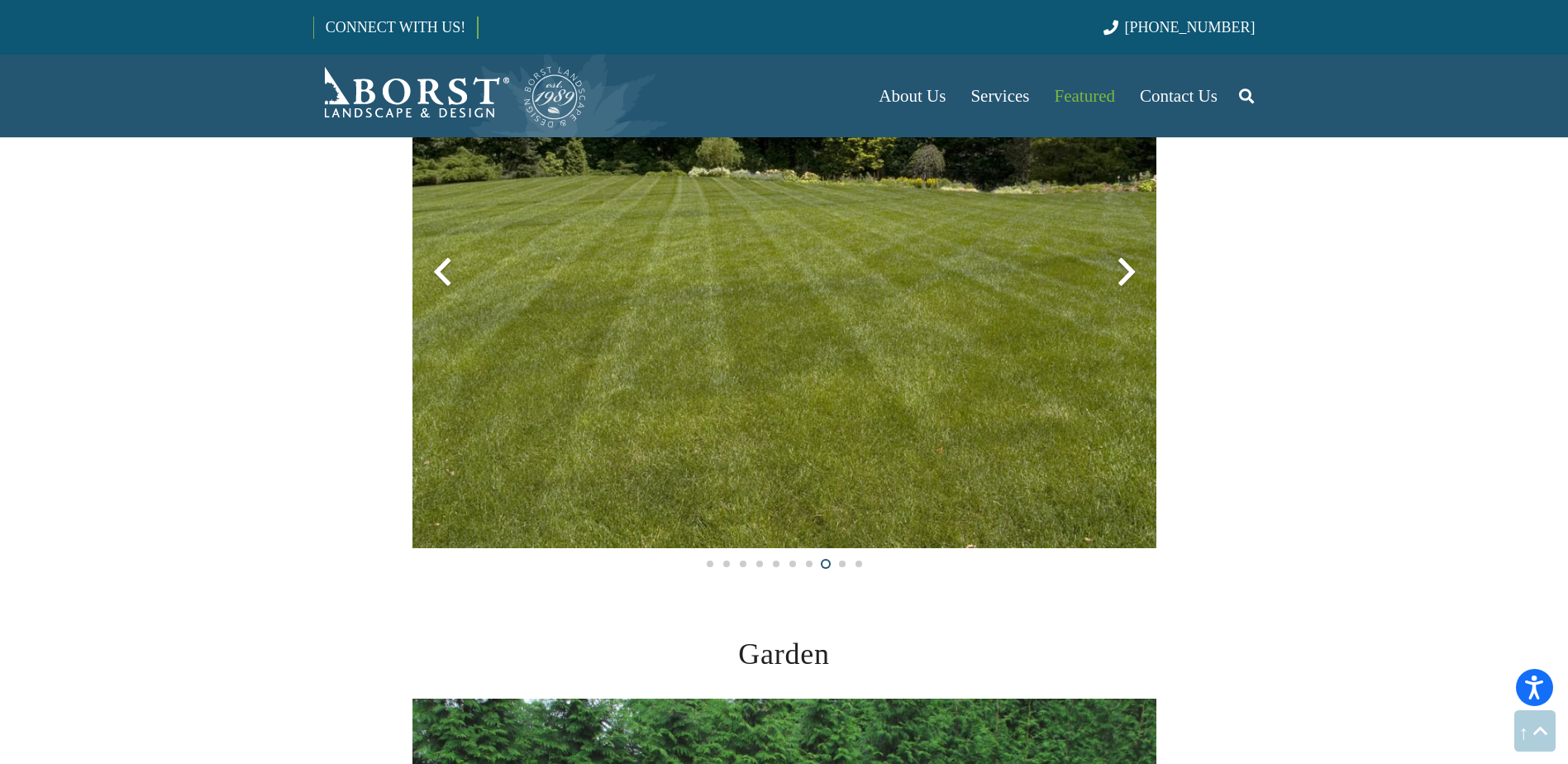
click at [447, 275] on div at bounding box center [442, 272] width 60 height 60
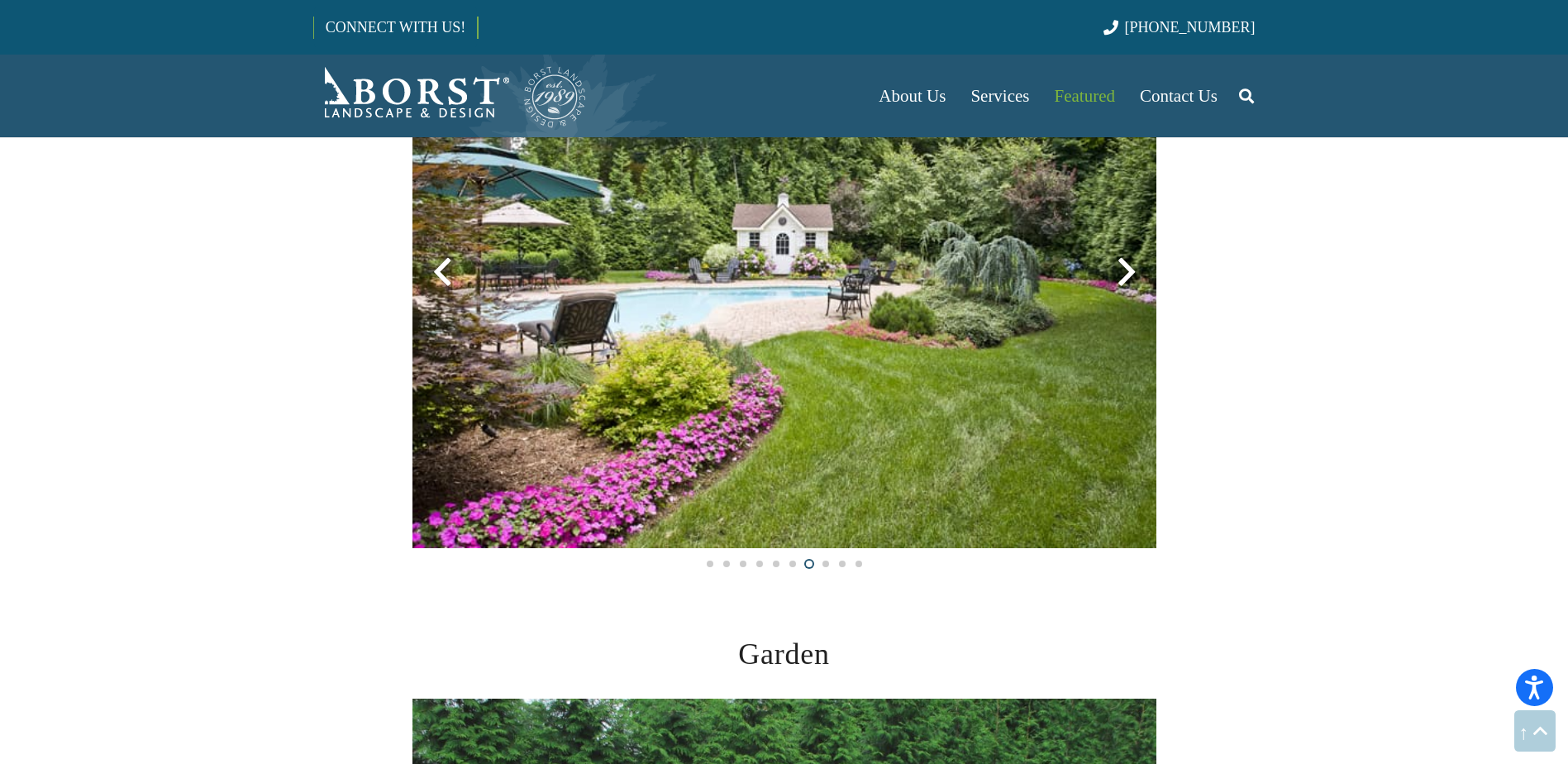
click at [1124, 270] on div at bounding box center [1126, 272] width 60 height 60
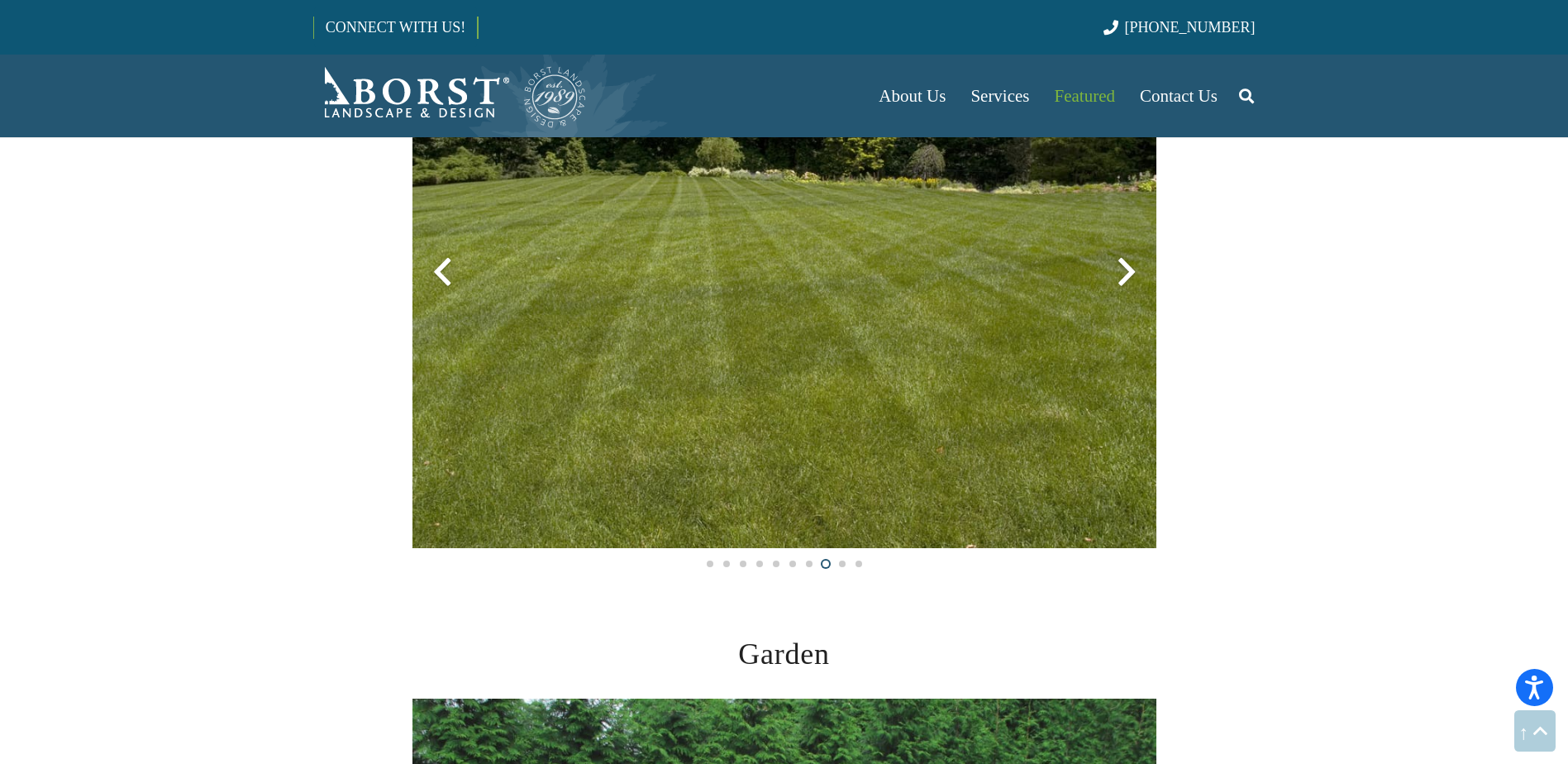
click at [1124, 270] on div at bounding box center [1126, 272] width 60 height 60
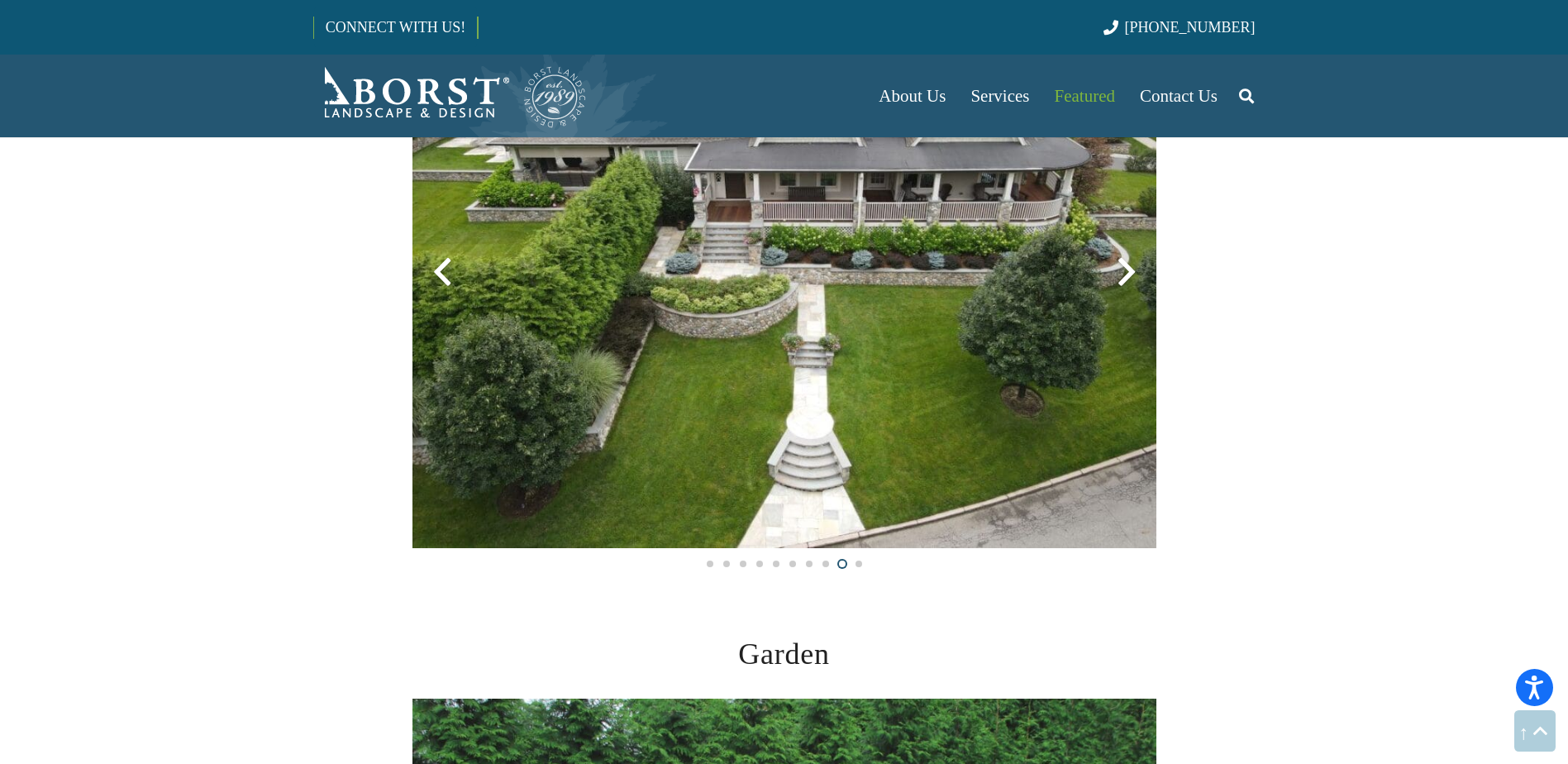
click at [1124, 270] on div at bounding box center [1126, 272] width 60 height 60
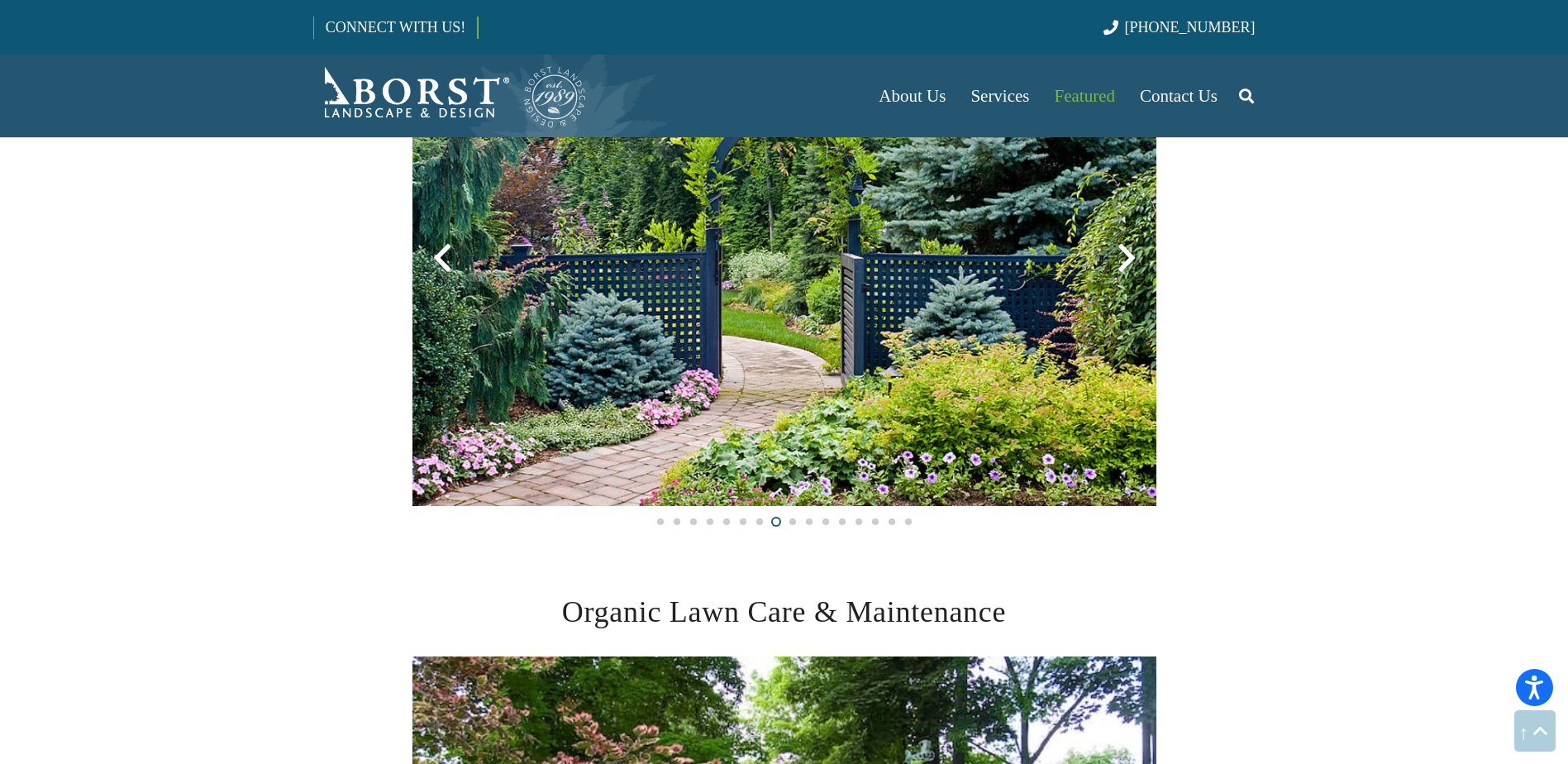
scroll to position [1157, 0]
click at [1125, 272] on div at bounding box center [1126, 259] width 60 height 60
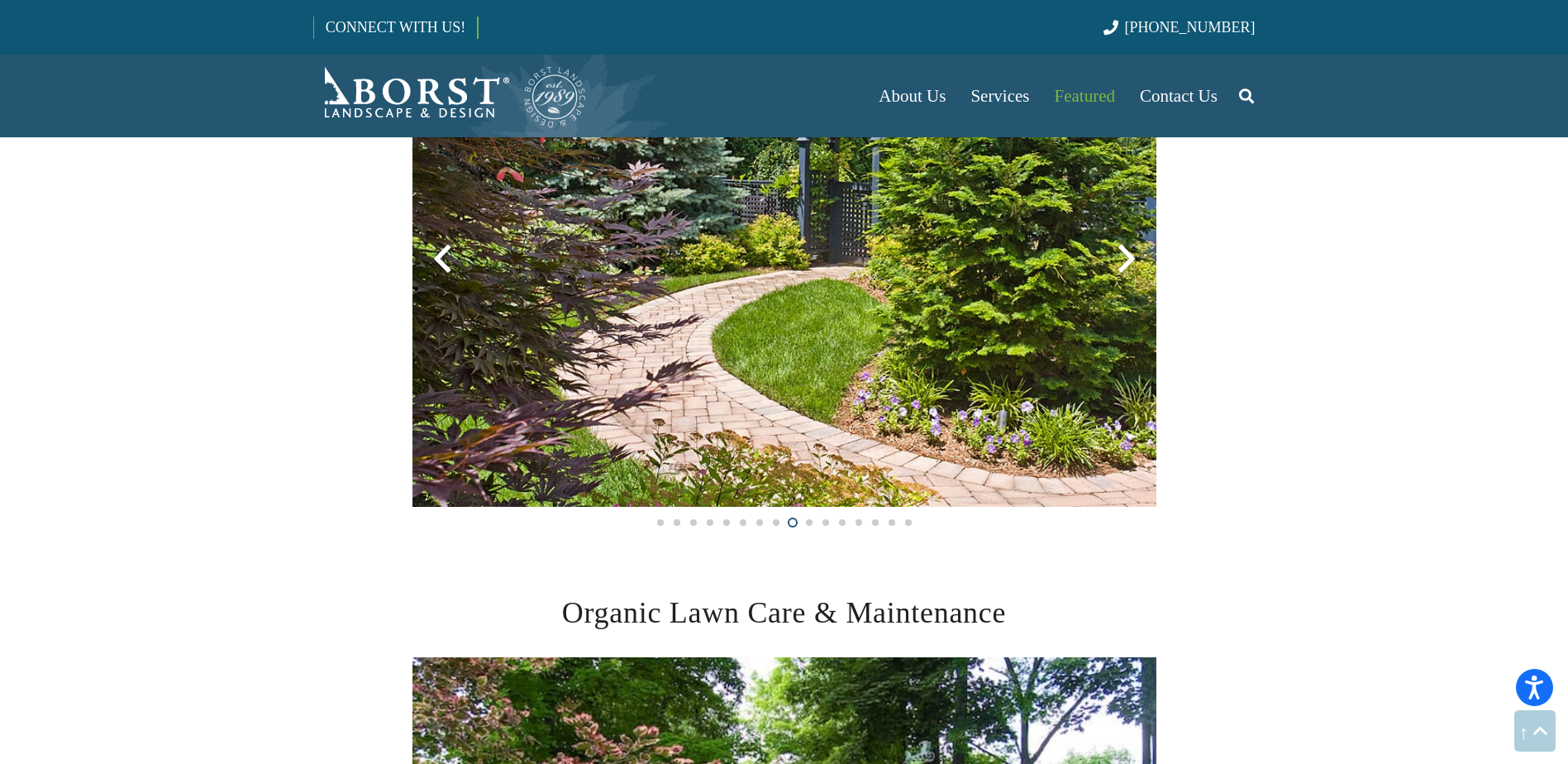
click at [1125, 272] on div at bounding box center [1126, 259] width 60 height 60
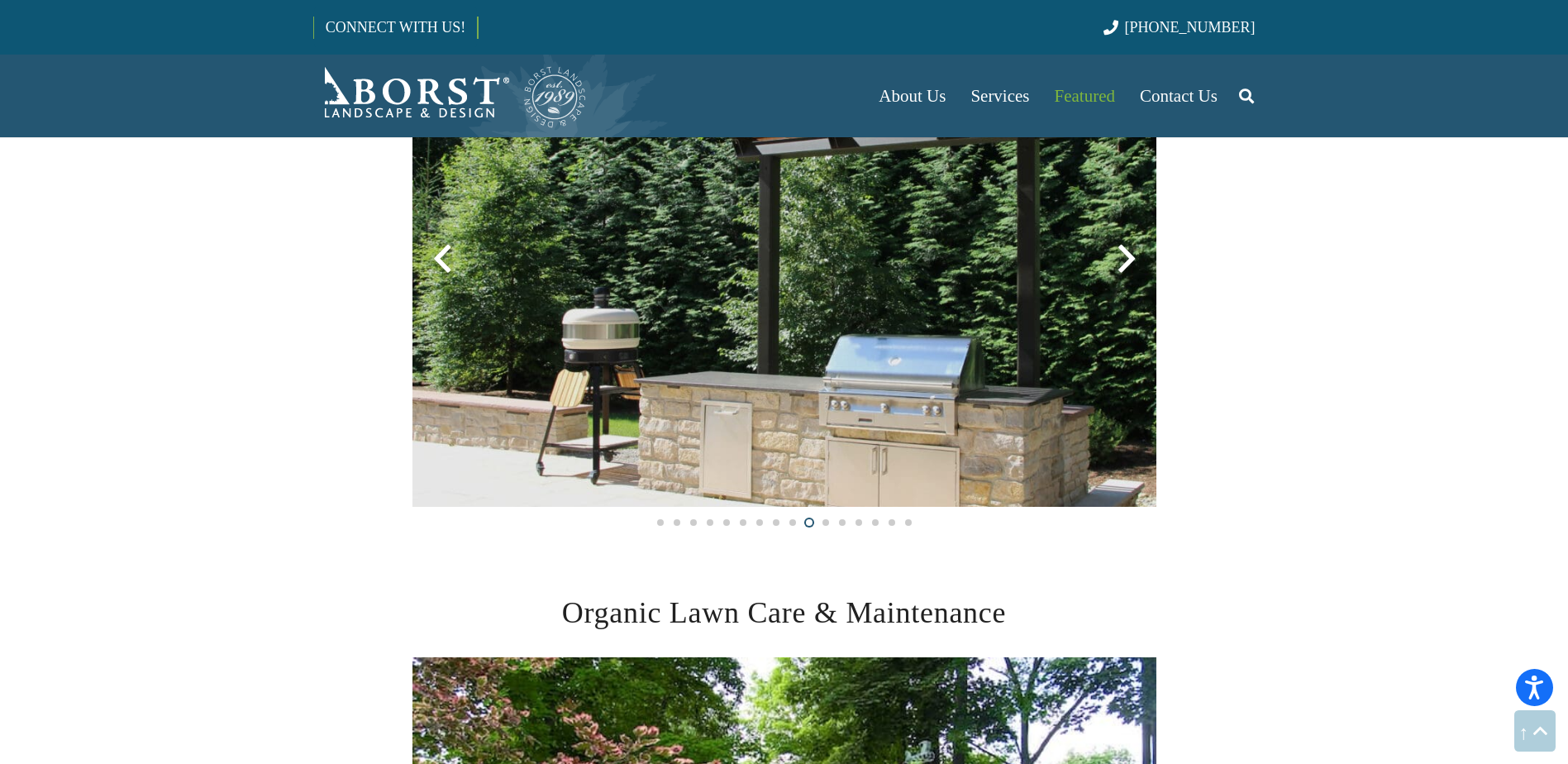
click at [1125, 272] on div at bounding box center [1126, 259] width 60 height 60
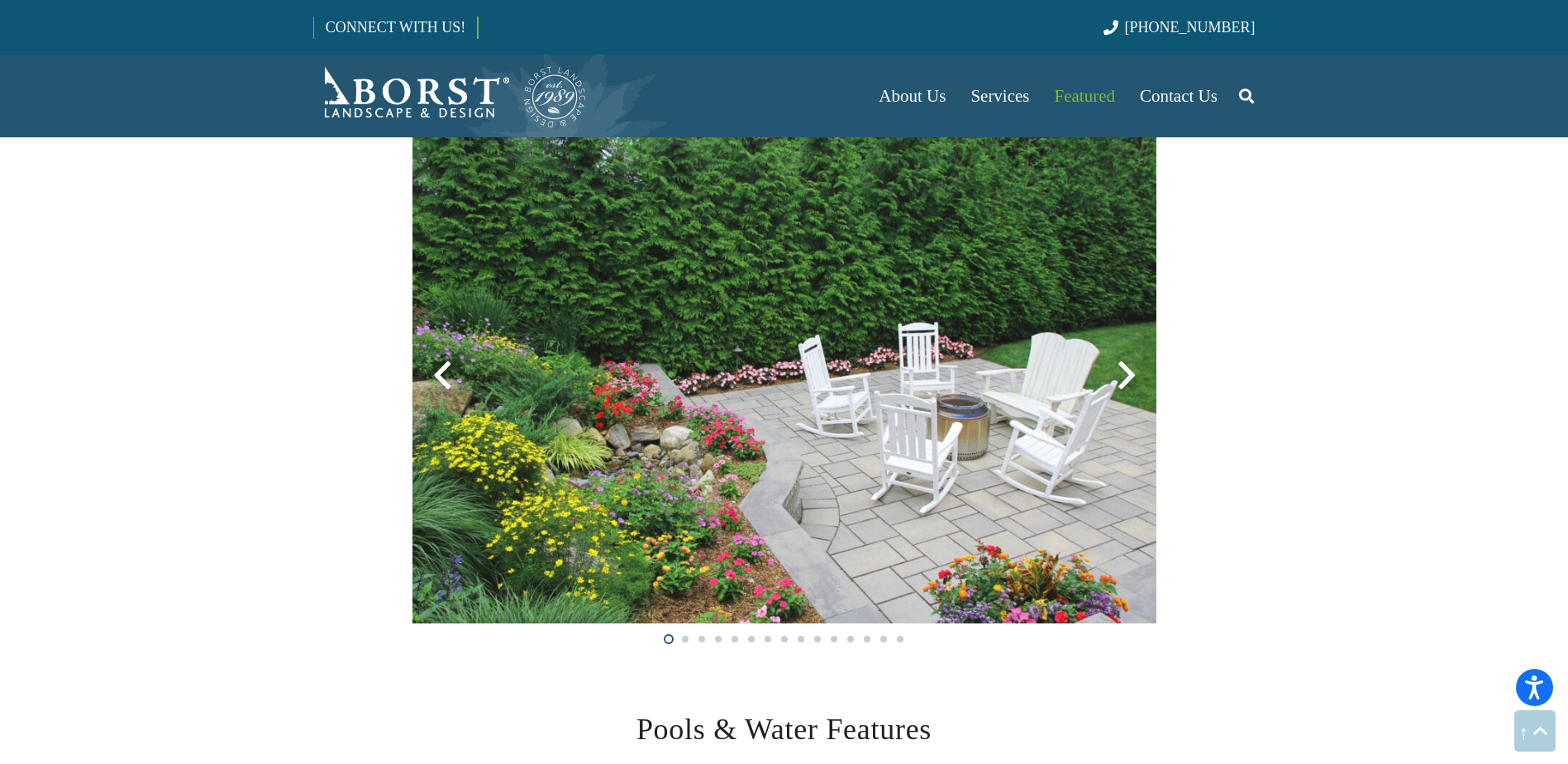
scroll to position [2398, 0]
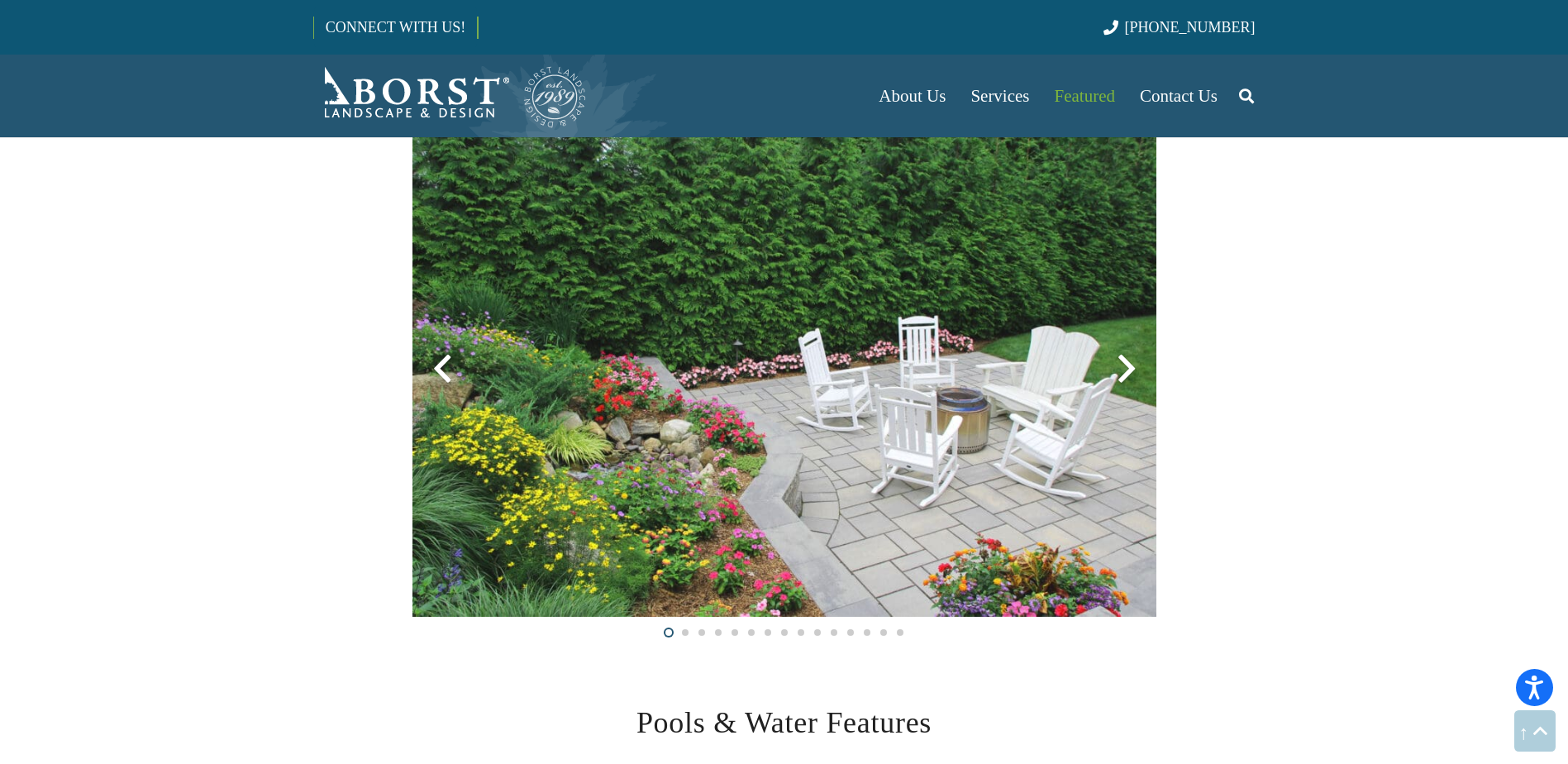
click at [1114, 370] on div at bounding box center [1126, 369] width 60 height 60
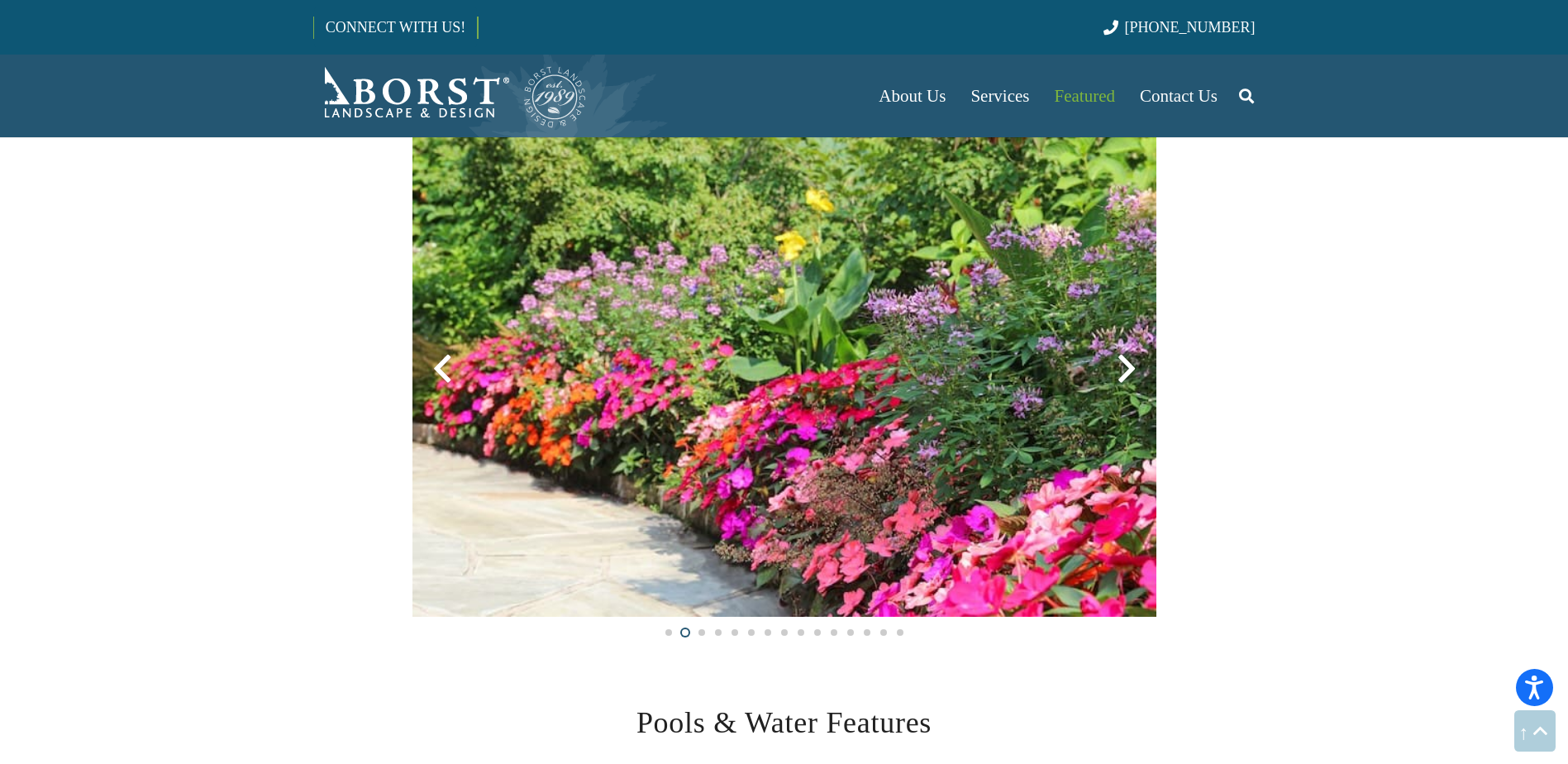
click at [1116, 370] on div at bounding box center [1126, 369] width 60 height 60
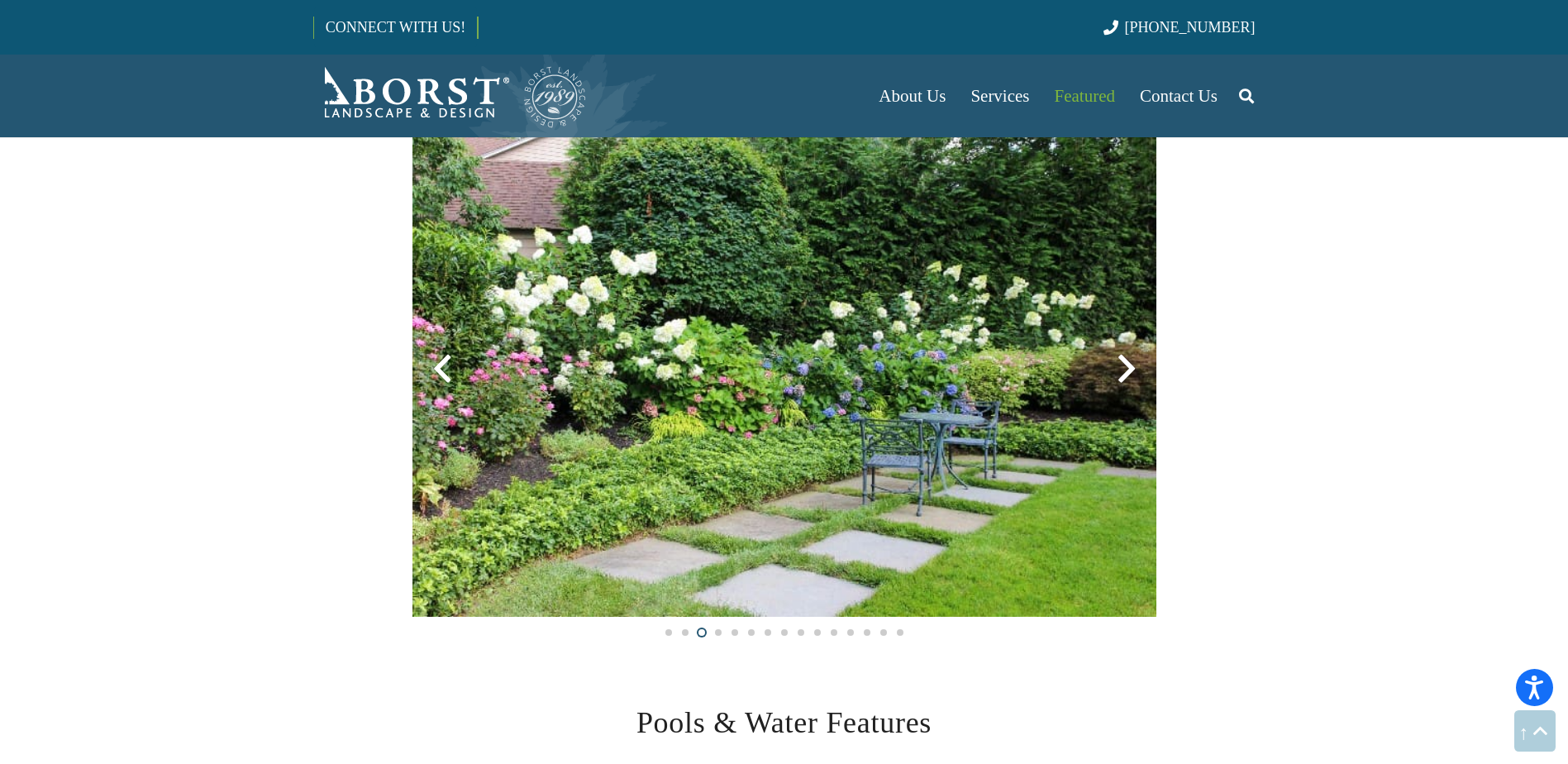
click at [1123, 356] on div at bounding box center [1126, 369] width 60 height 60
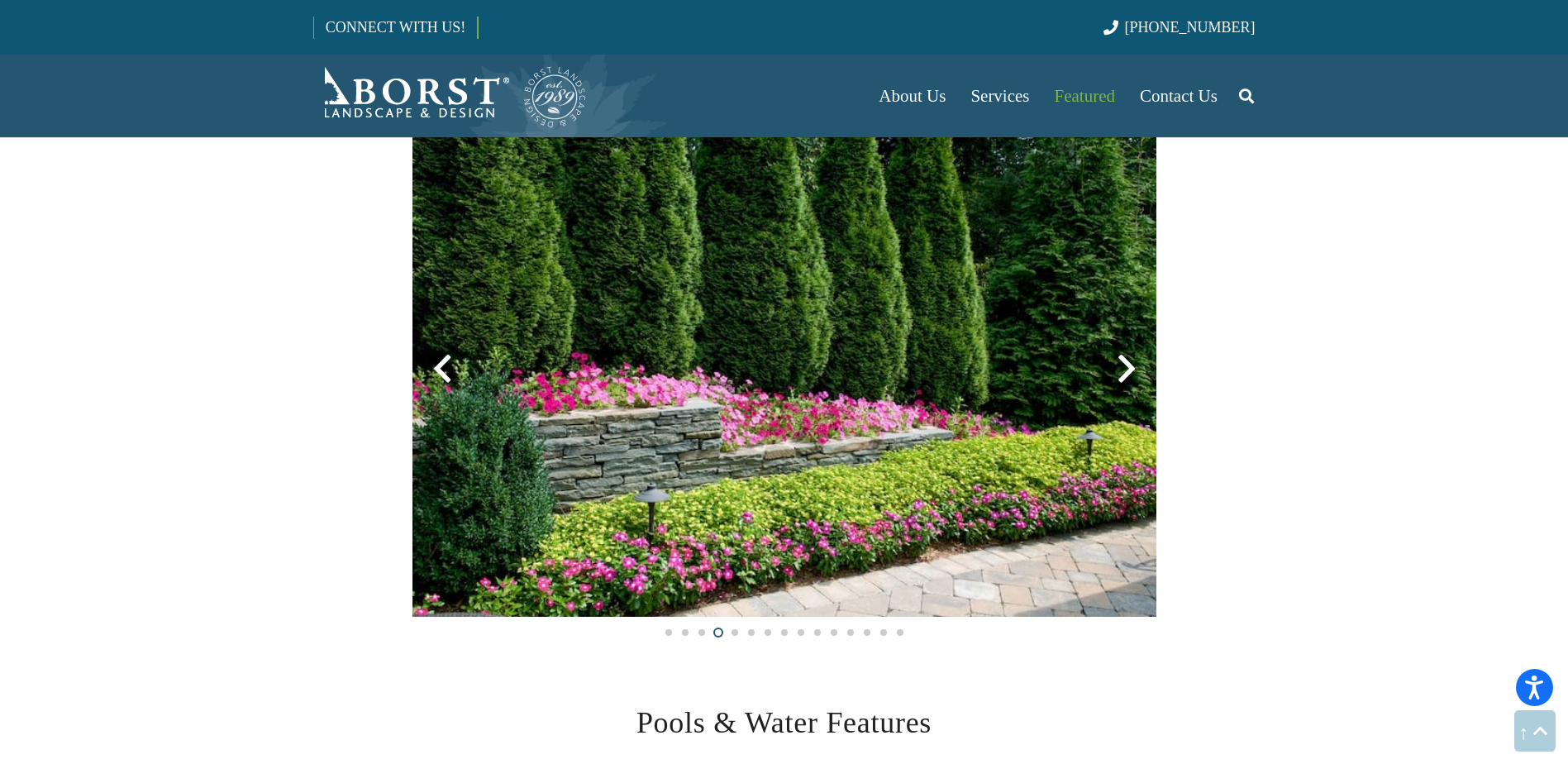
click at [1123, 356] on div at bounding box center [1126, 369] width 60 height 60
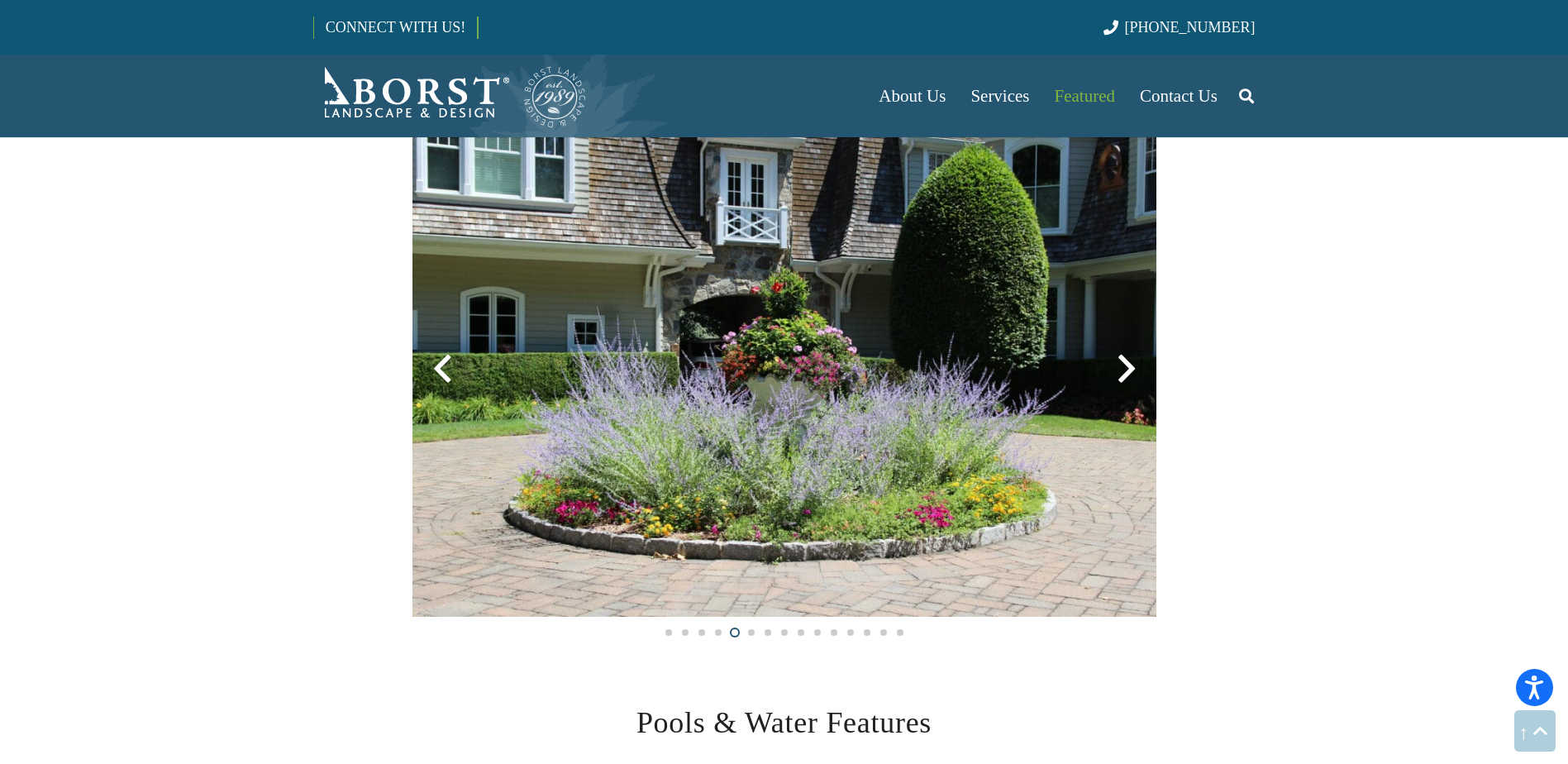
click at [1123, 356] on div at bounding box center [1126, 369] width 60 height 60
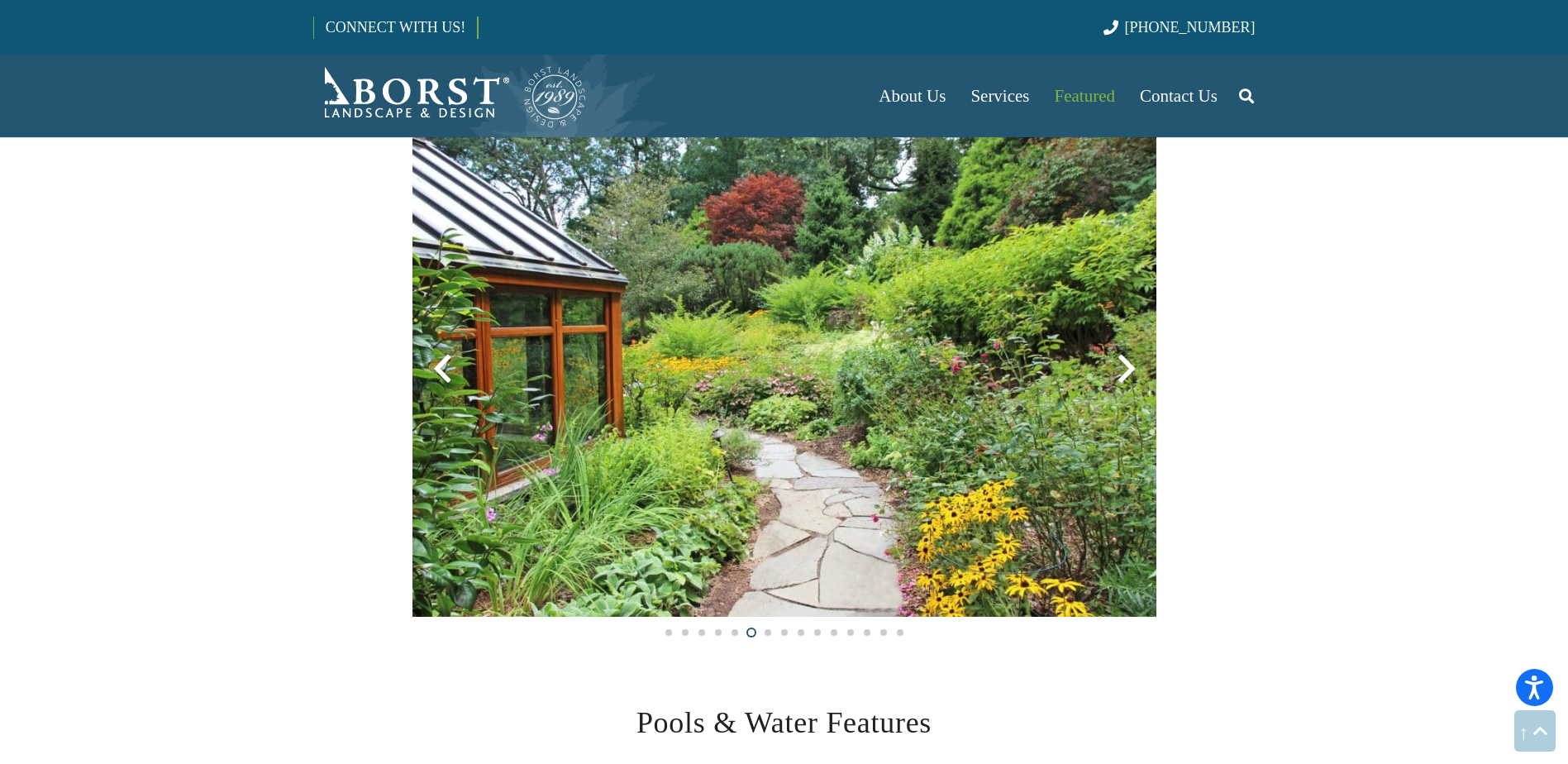
click at [1123, 356] on div at bounding box center [1126, 369] width 60 height 60
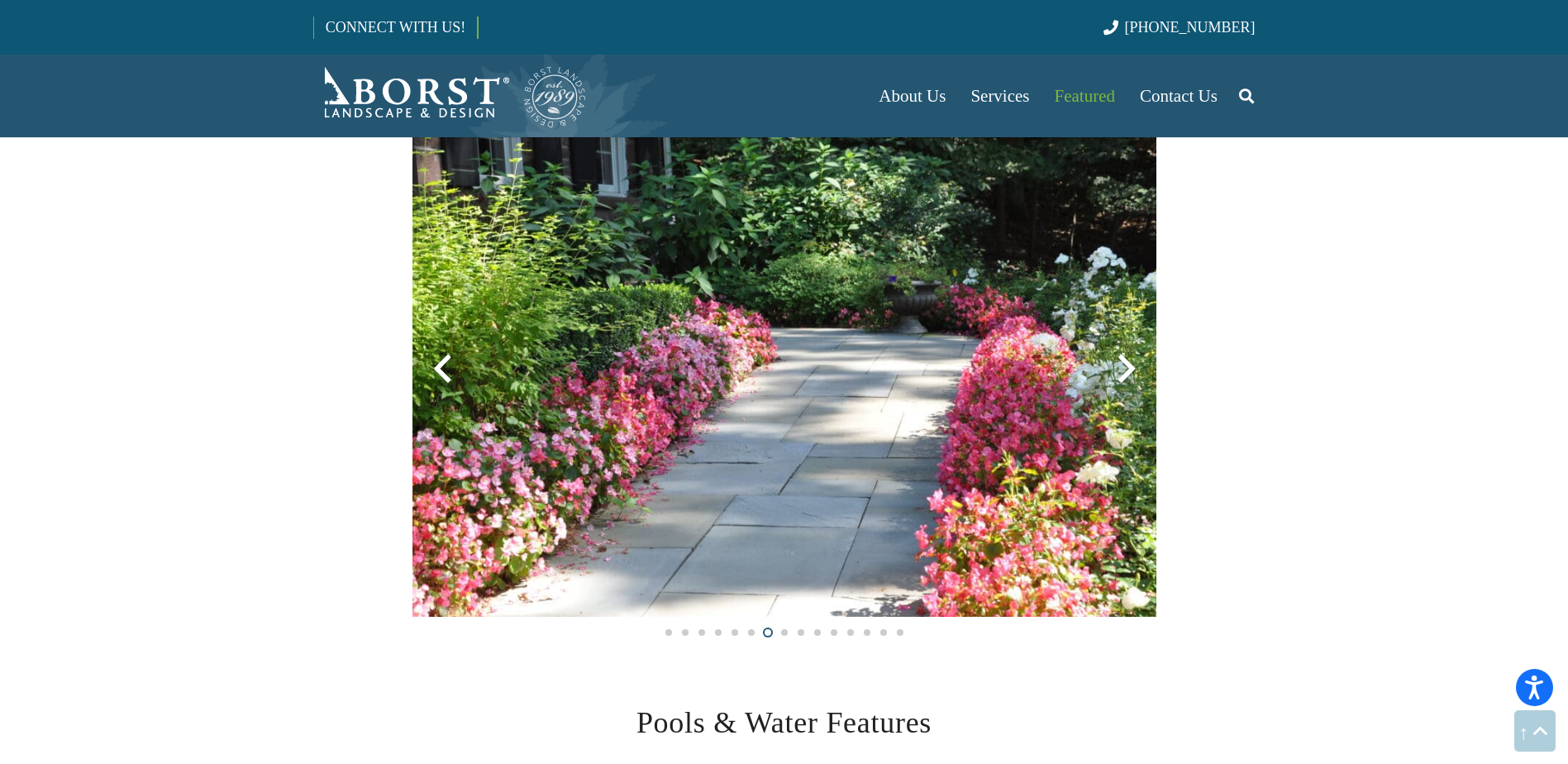
click at [1123, 356] on div at bounding box center [1126, 369] width 60 height 60
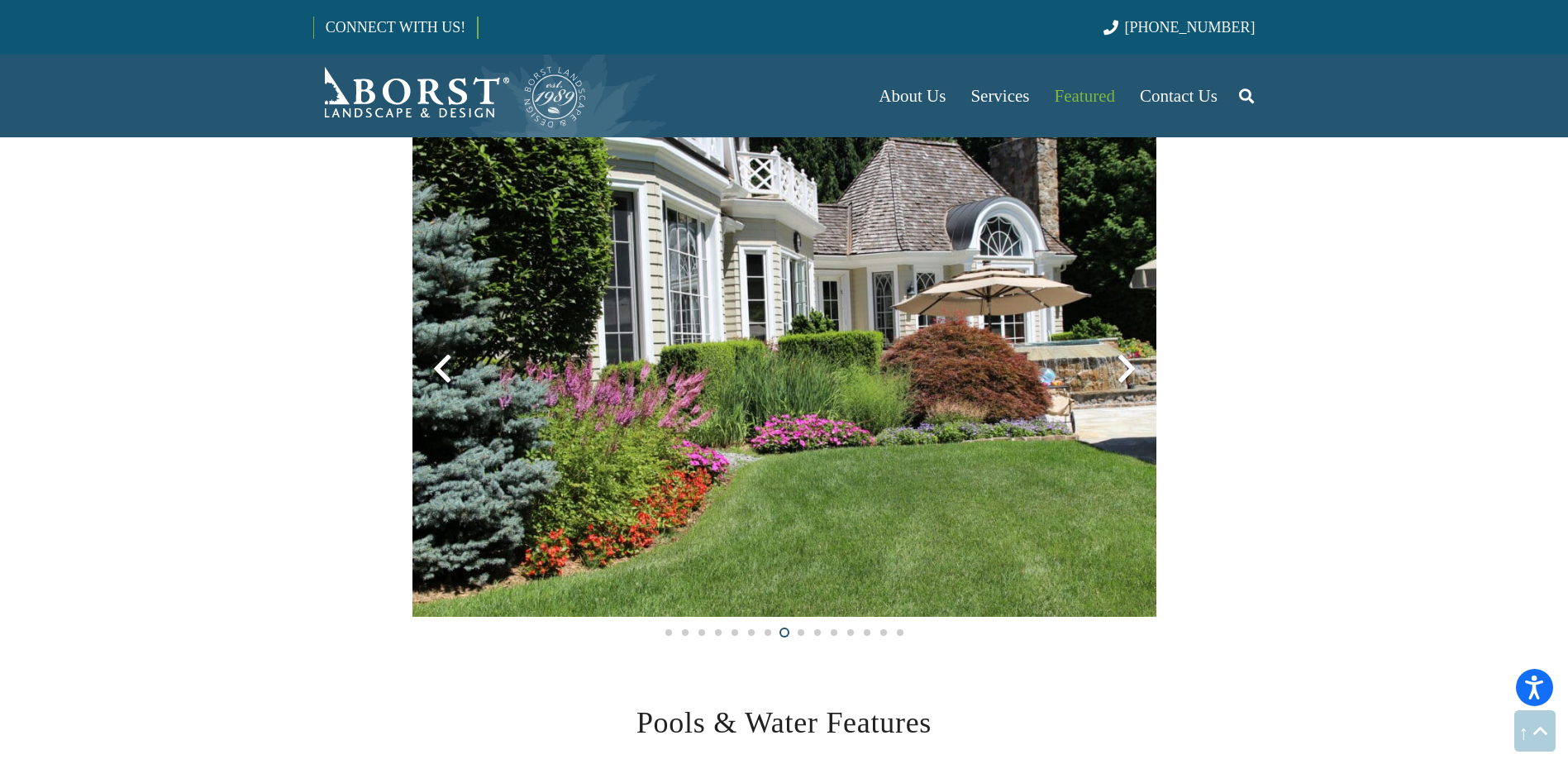
click at [1123, 356] on div at bounding box center [1126, 369] width 60 height 60
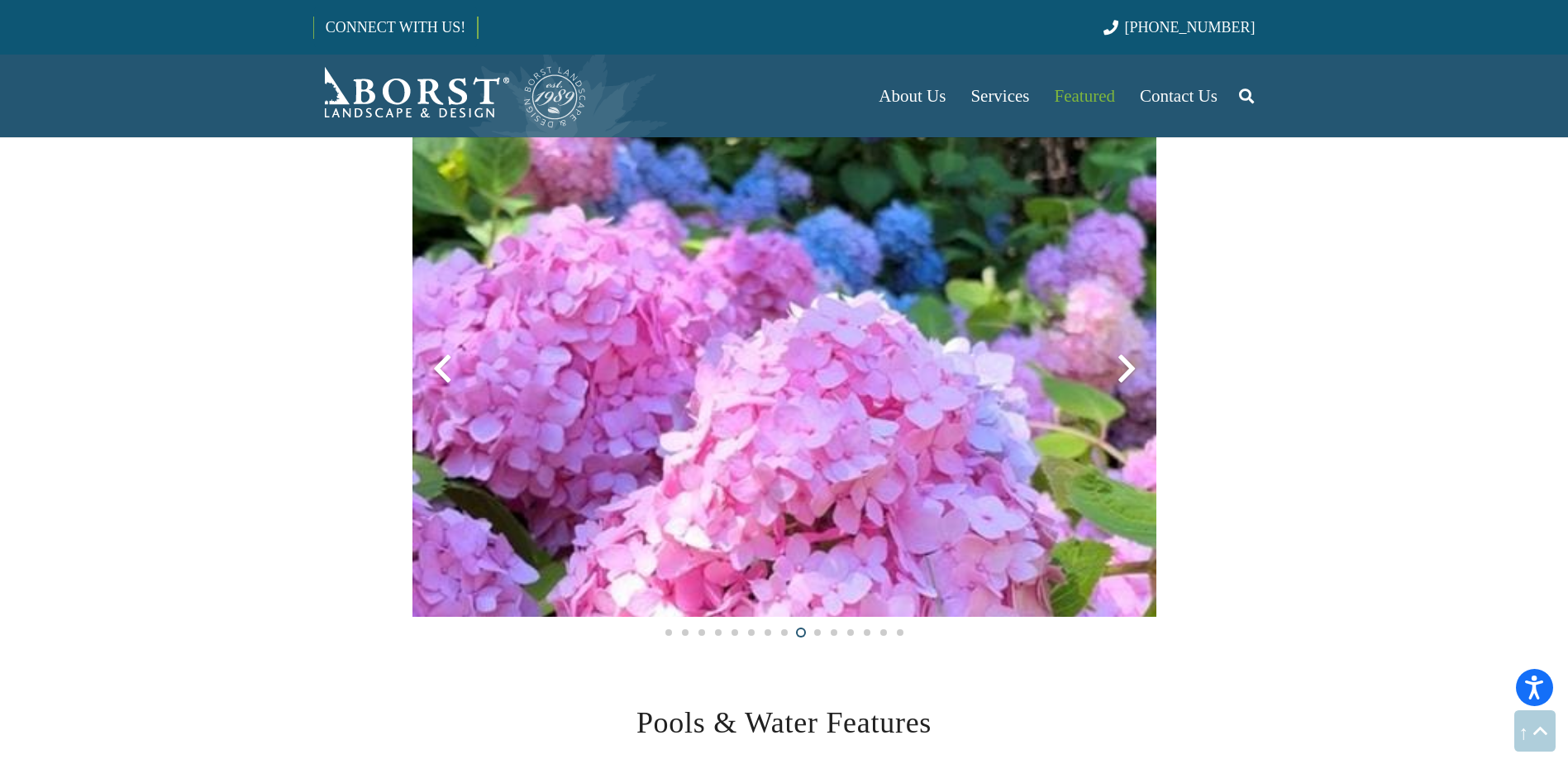
click at [408, 367] on div "Garden" at bounding box center [784, 346] width 788 height 587
click at [436, 362] on div at bounding box center [442, 369] width 60 height 60
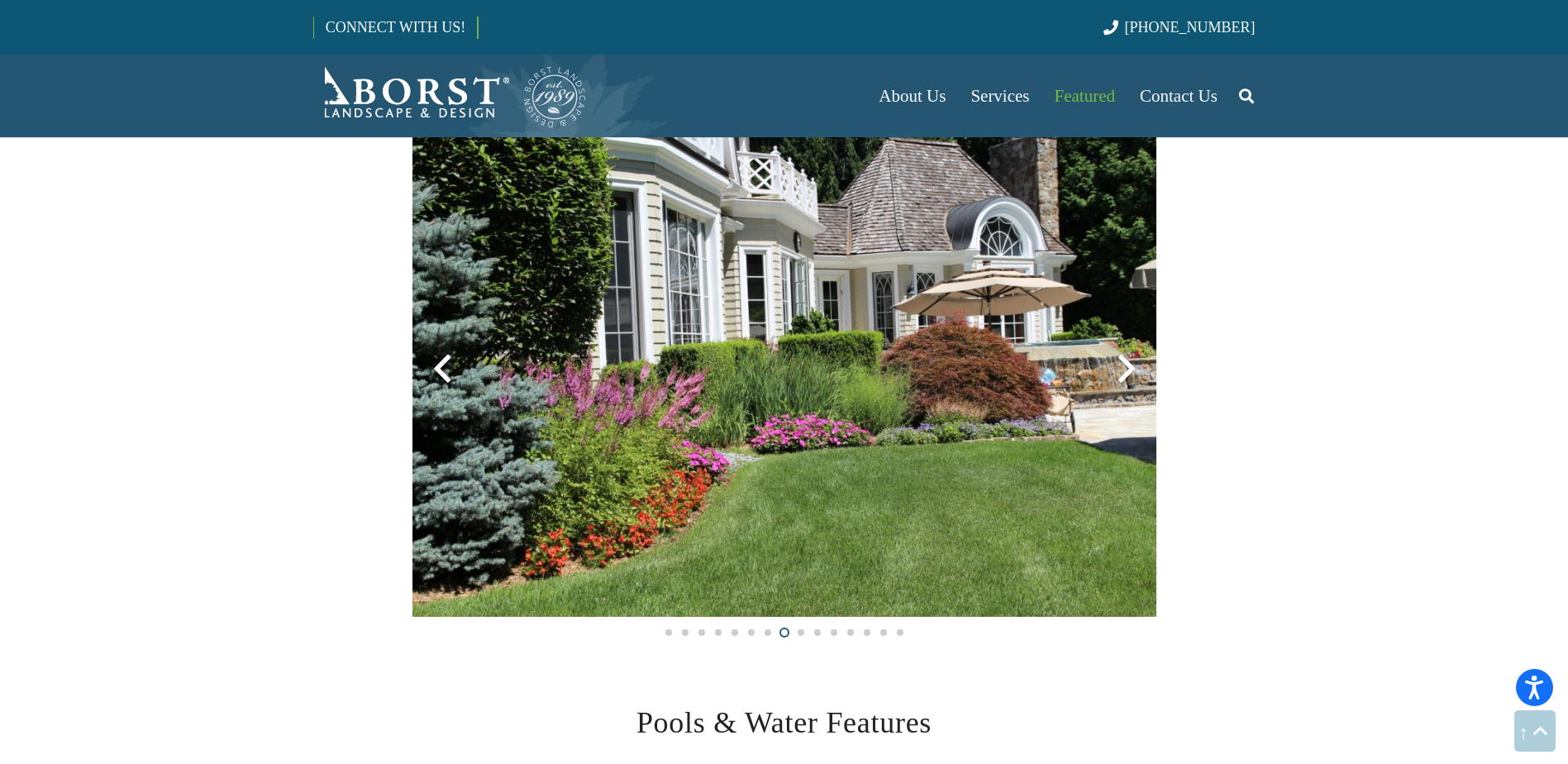
click at [1118, 371] on div at bounding box center [1126, 369] width 60 height 60
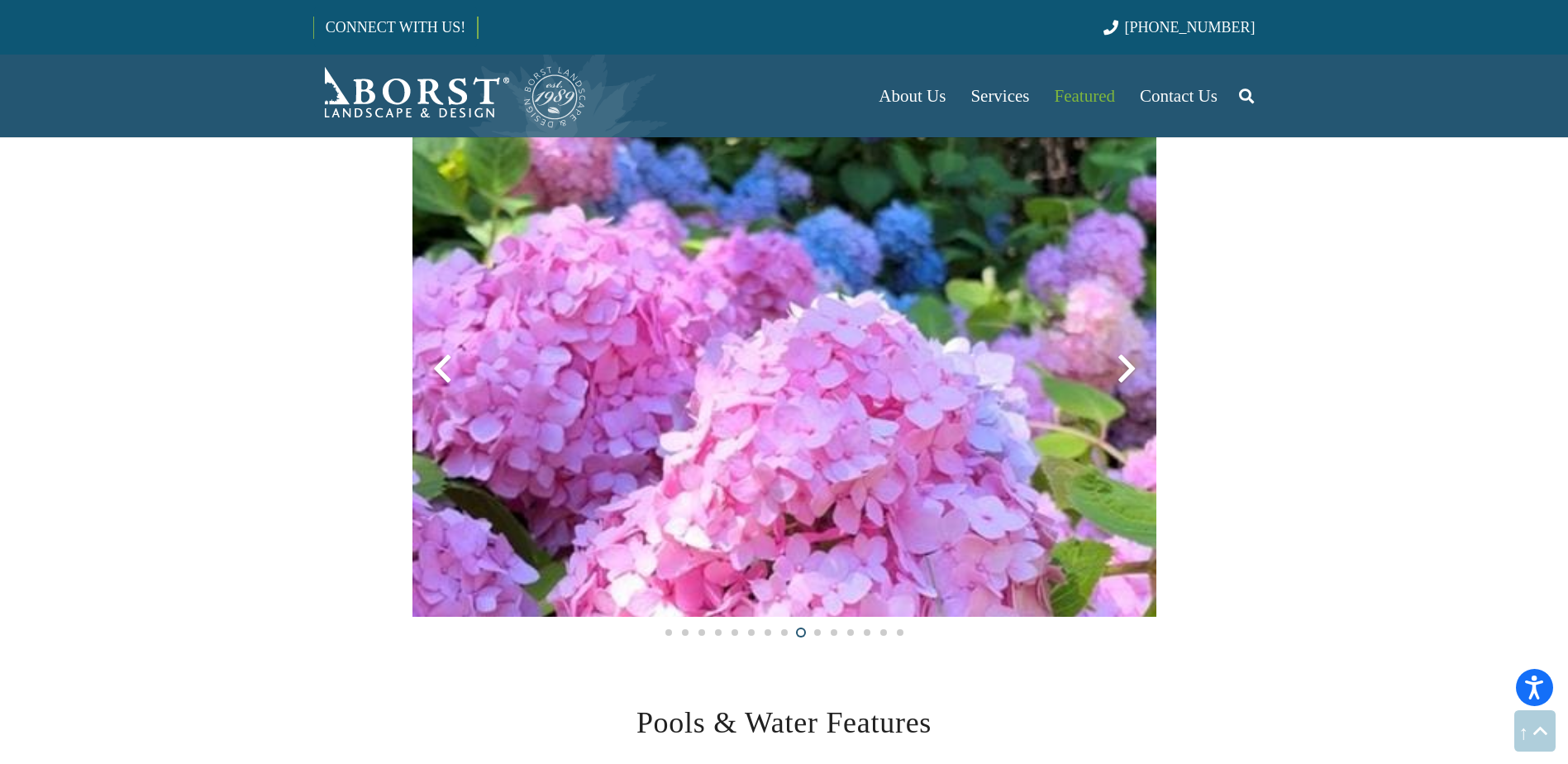
click at [1118, 371] on div at bounding box center [1126, 369] width 60 height 60
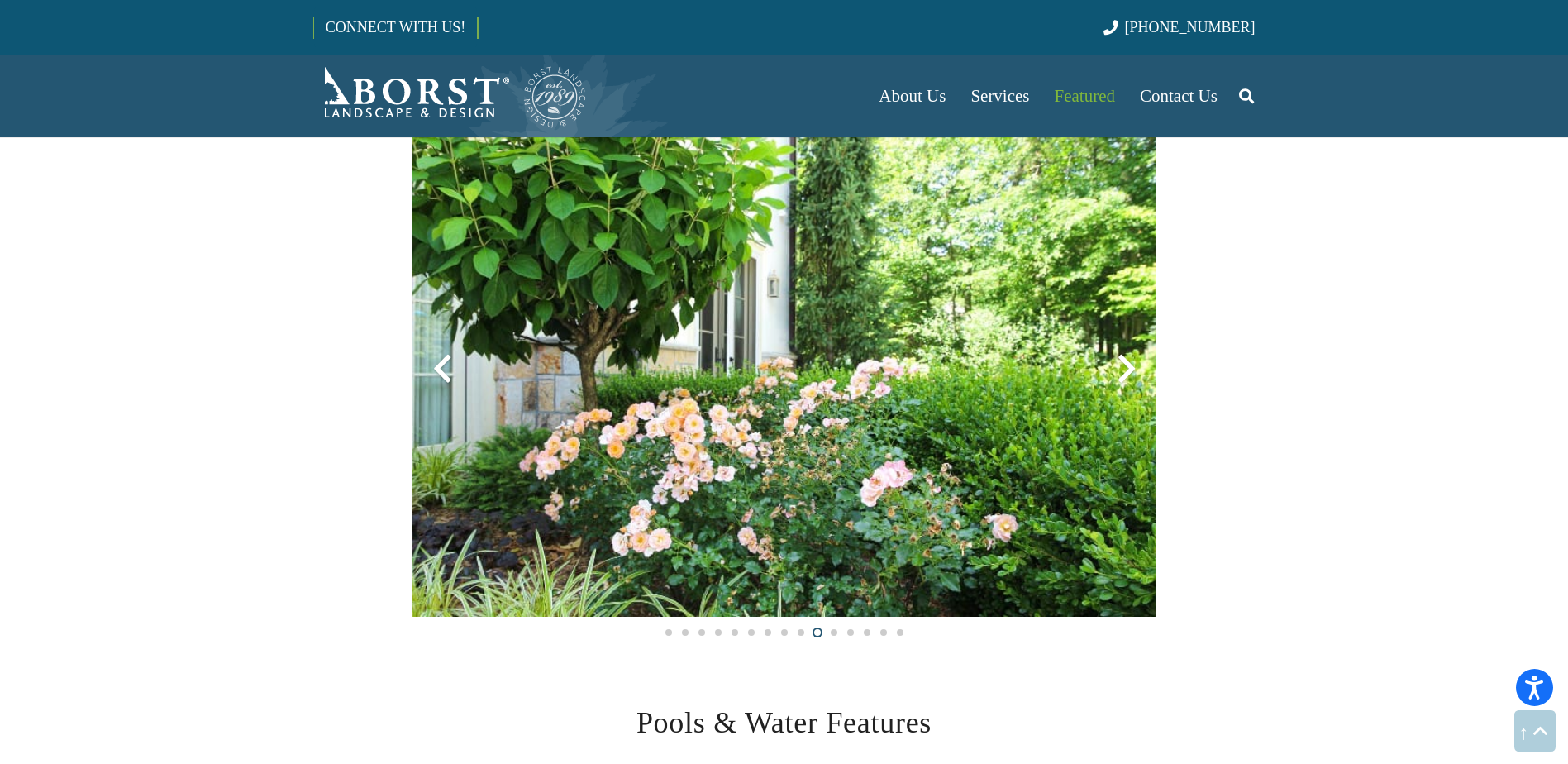
click at [1118, 372] on div at bounding box center [1126, 369] width 60 height 60
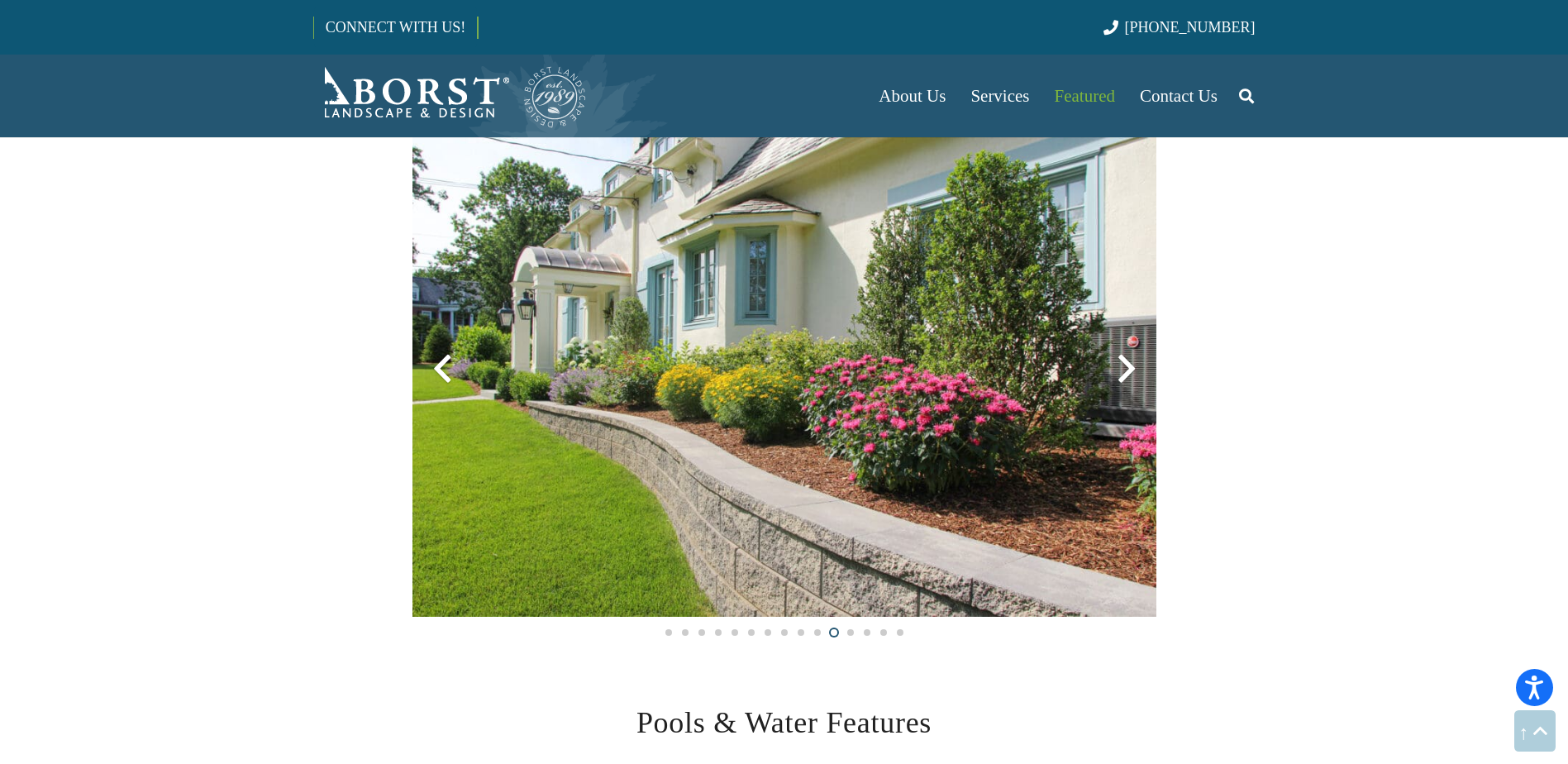
click at [1121, 372] on div at bounding box center [1126, 369] width 60 height 60
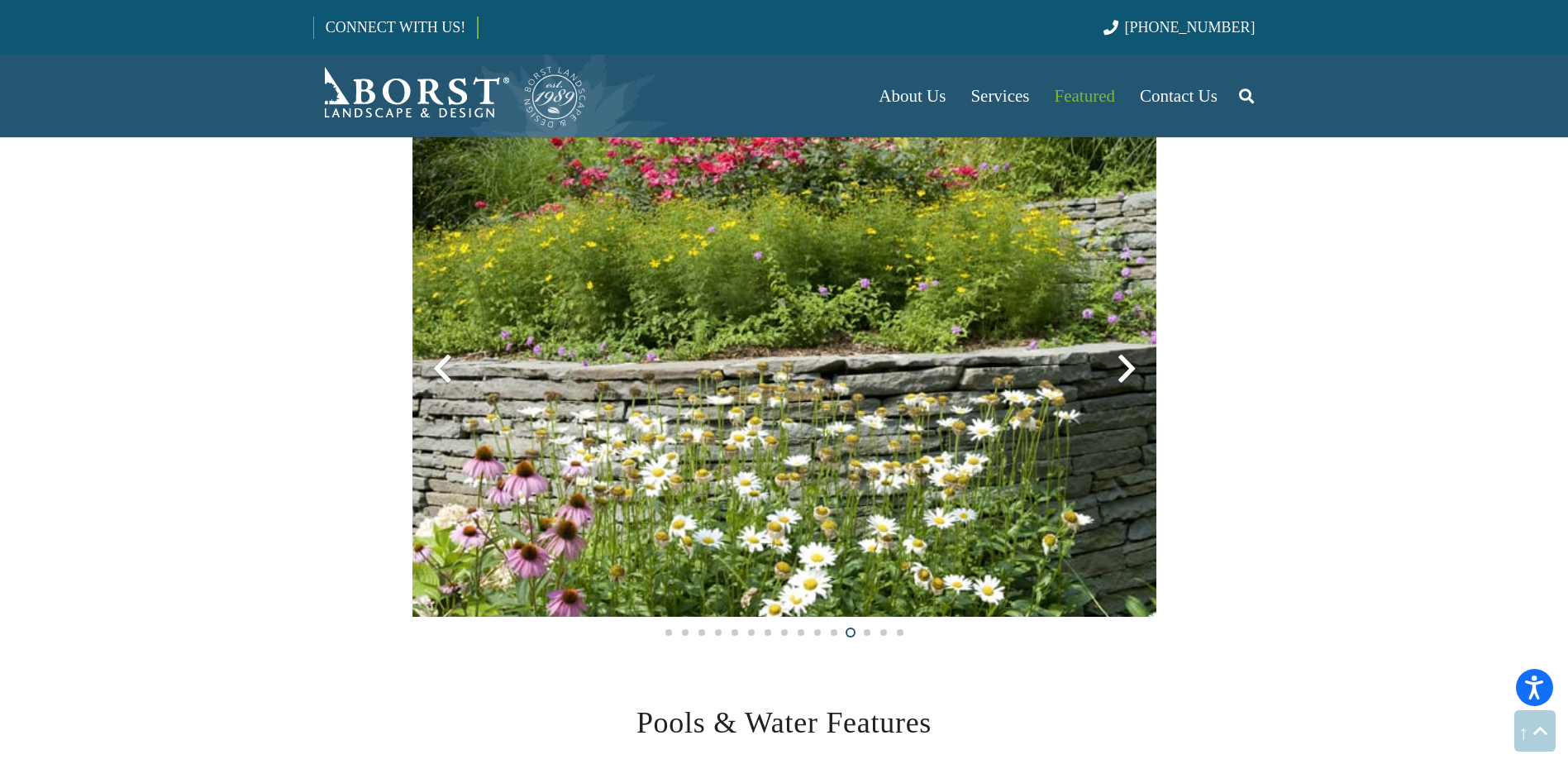
click at [1121, 372] on div at bounding box center [1126, 369] width 60 height 60
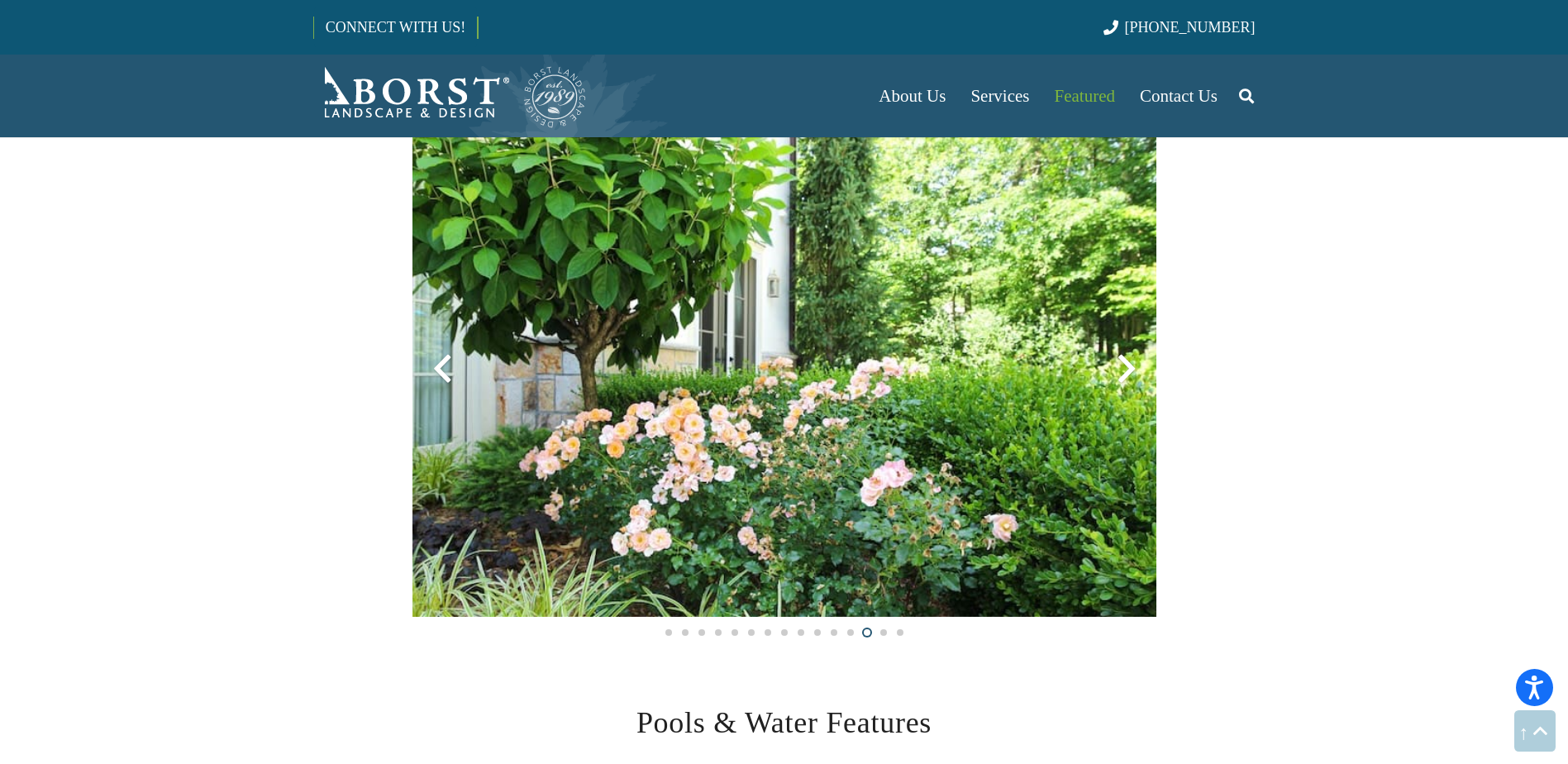
click at [1121, 372] on div at bounding box center [1126, 369] width 60 height 60
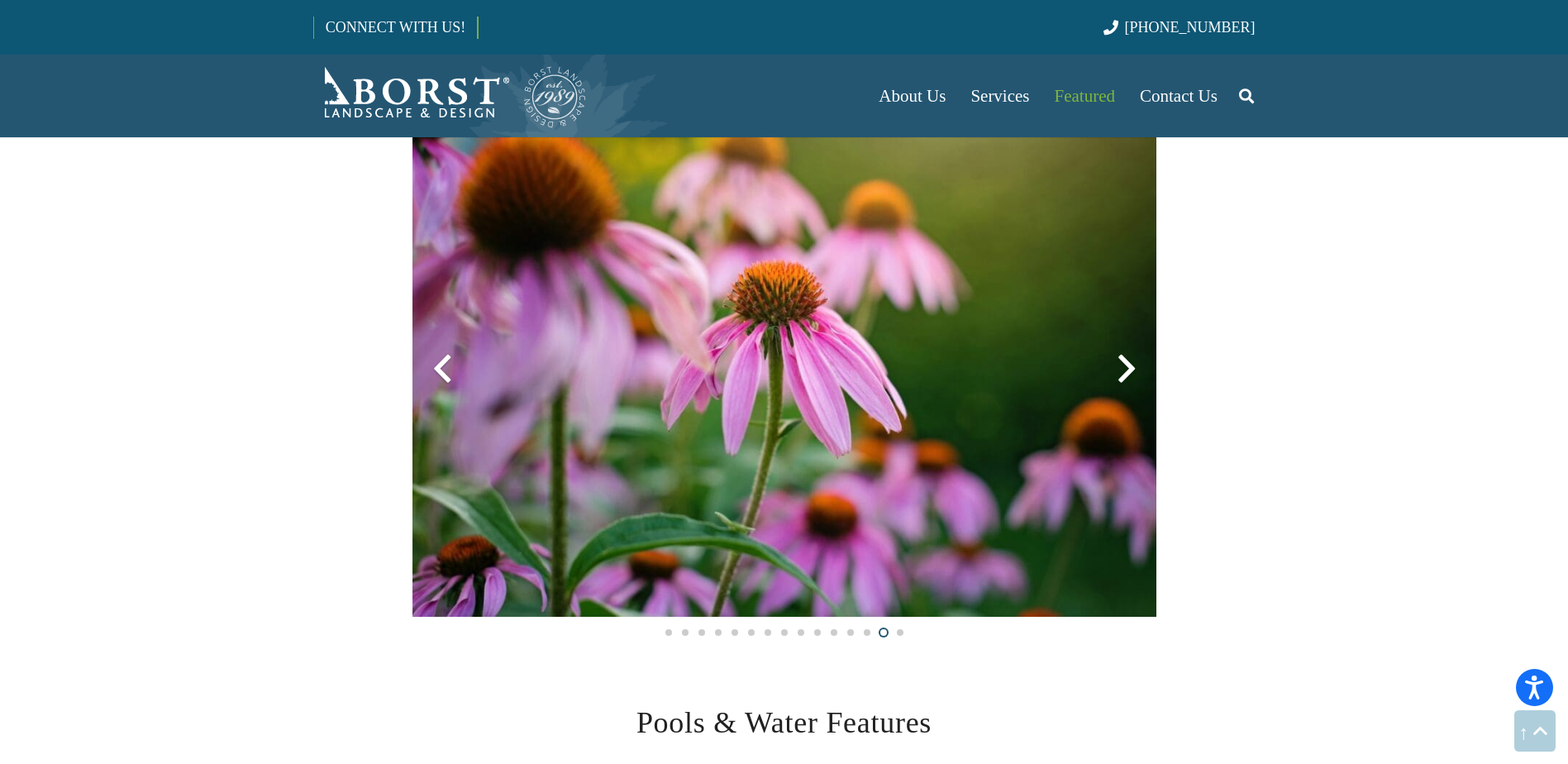
click at [1121, 372] on div at bounding box center [1126, 369] width 60 height 60
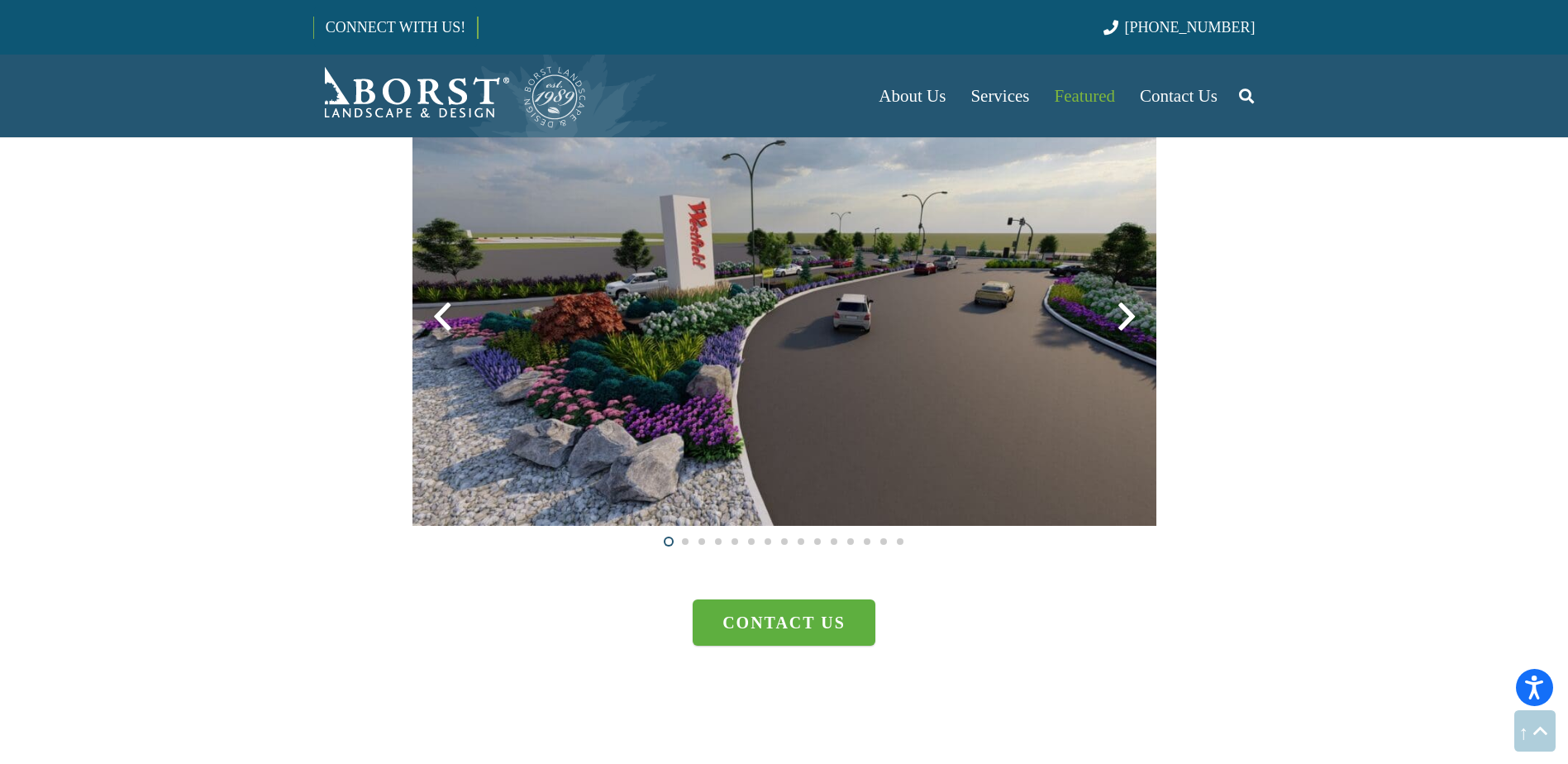
scroll to position [4630, 0]
